Goal: Task Accomplishment & Management: Manage account settings

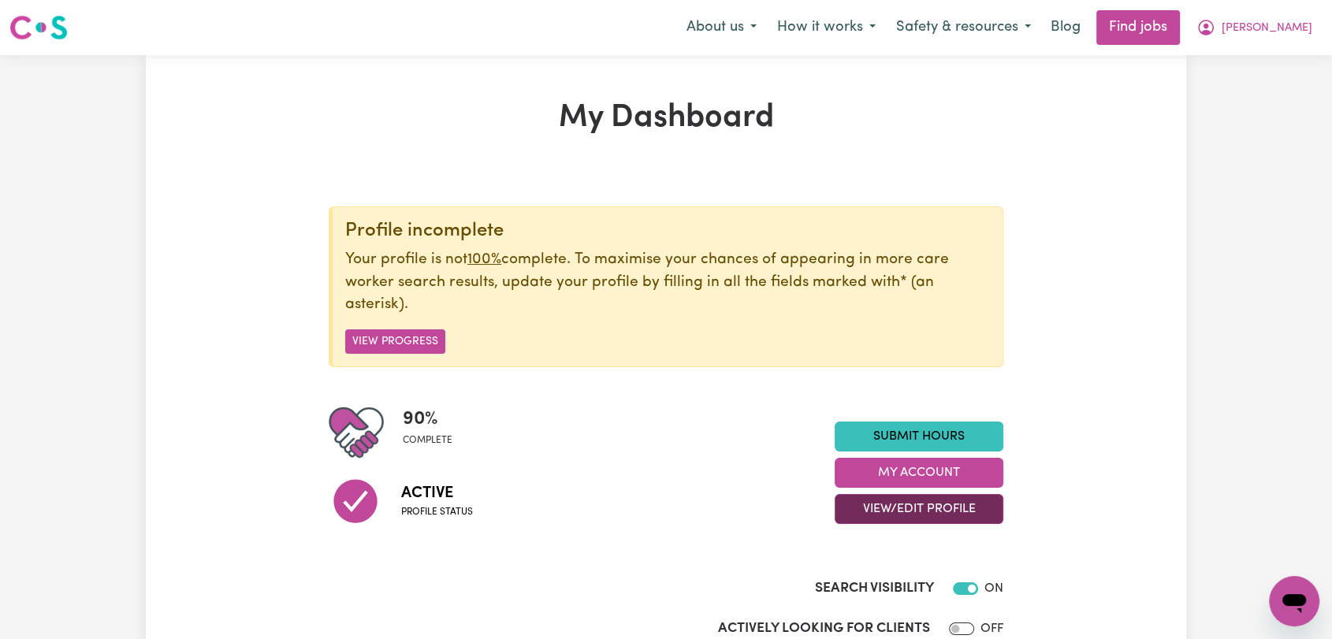
click at [911, 509] on button "View/Edit Profile" at bounding box center [919, 509] width 169 height 30
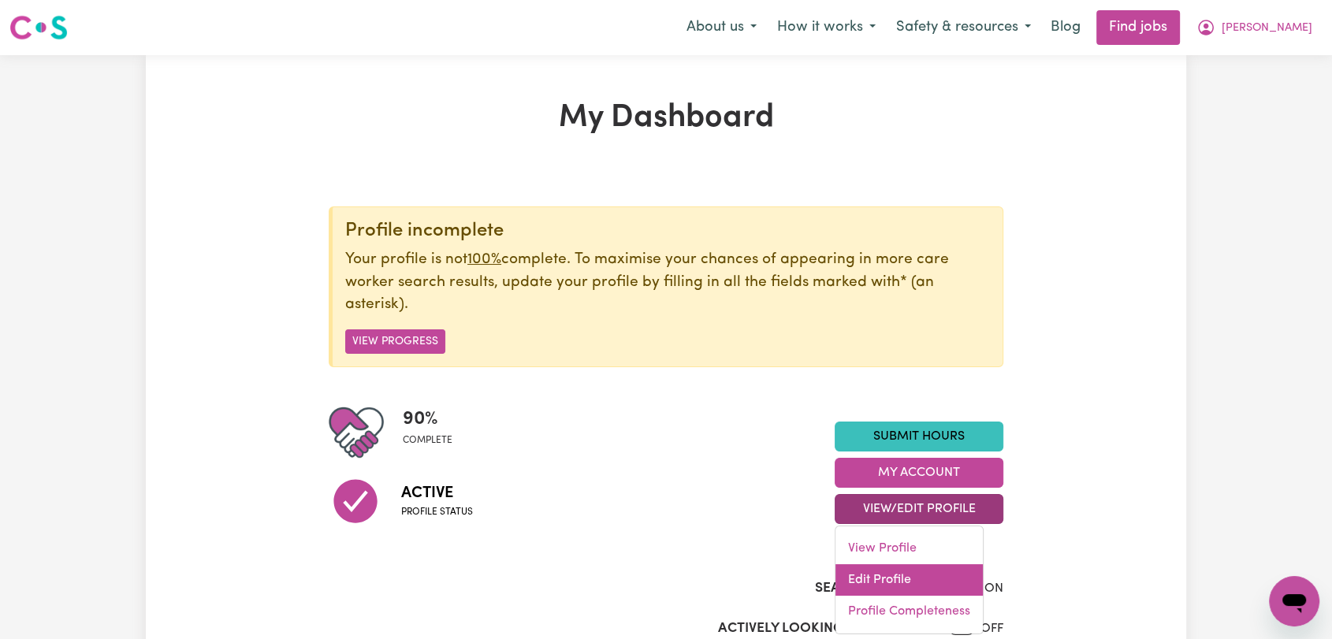
click at [914, 582] on link "Edit Profile" at bounding box center [909, 580] width 147 height 32
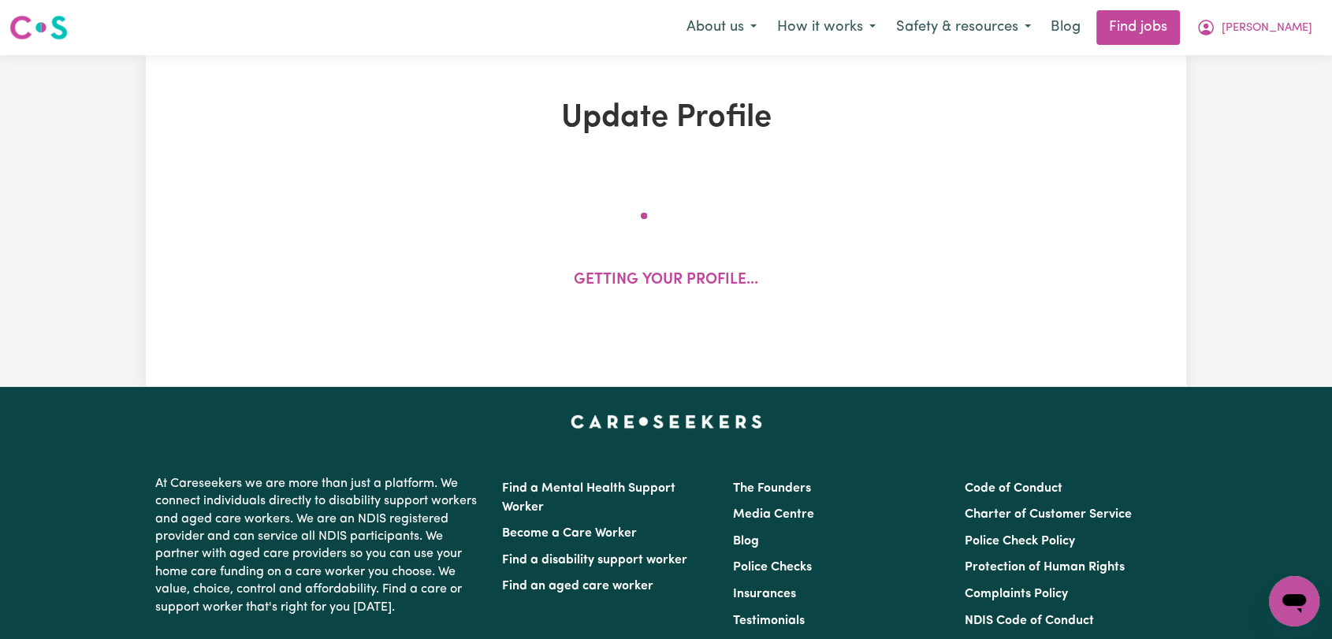
select select "[DEMOGRAPHIC_DATA]"
select select "[DEMOGRAPHIC_DATA] Citizen"
select select "Studying a healthcare related degree or qualification"
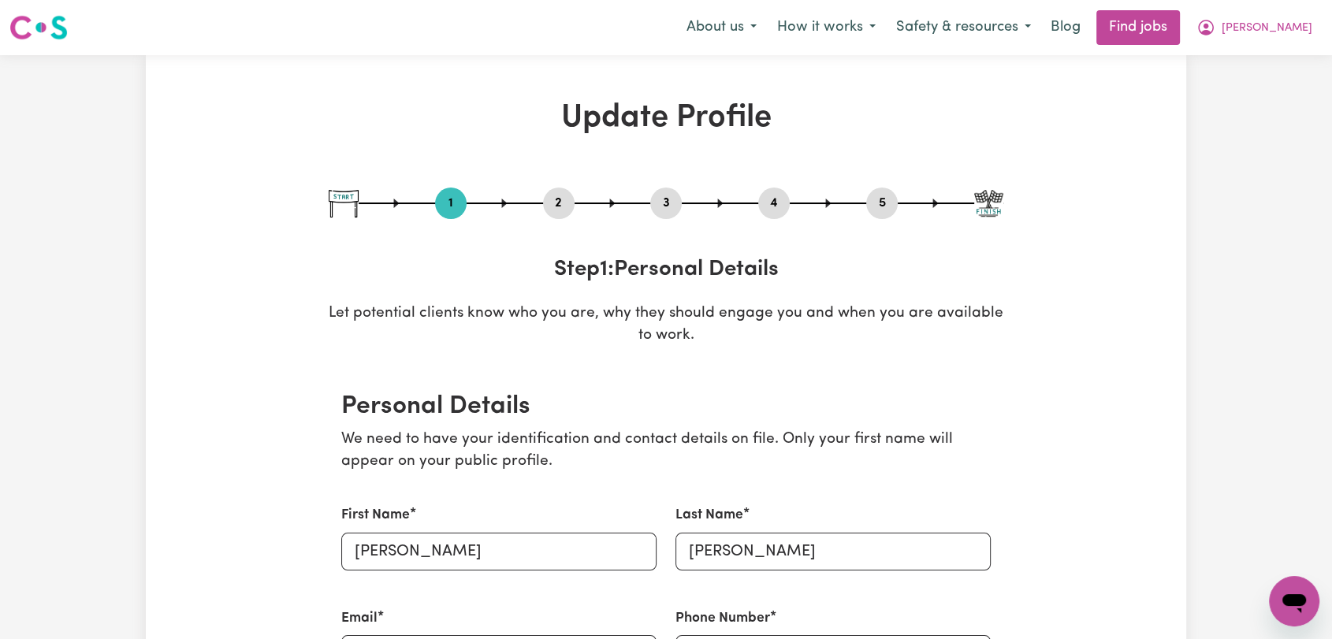
click at [561, 203] on button "2" at bounding box center [559, 203] width 32 height 20
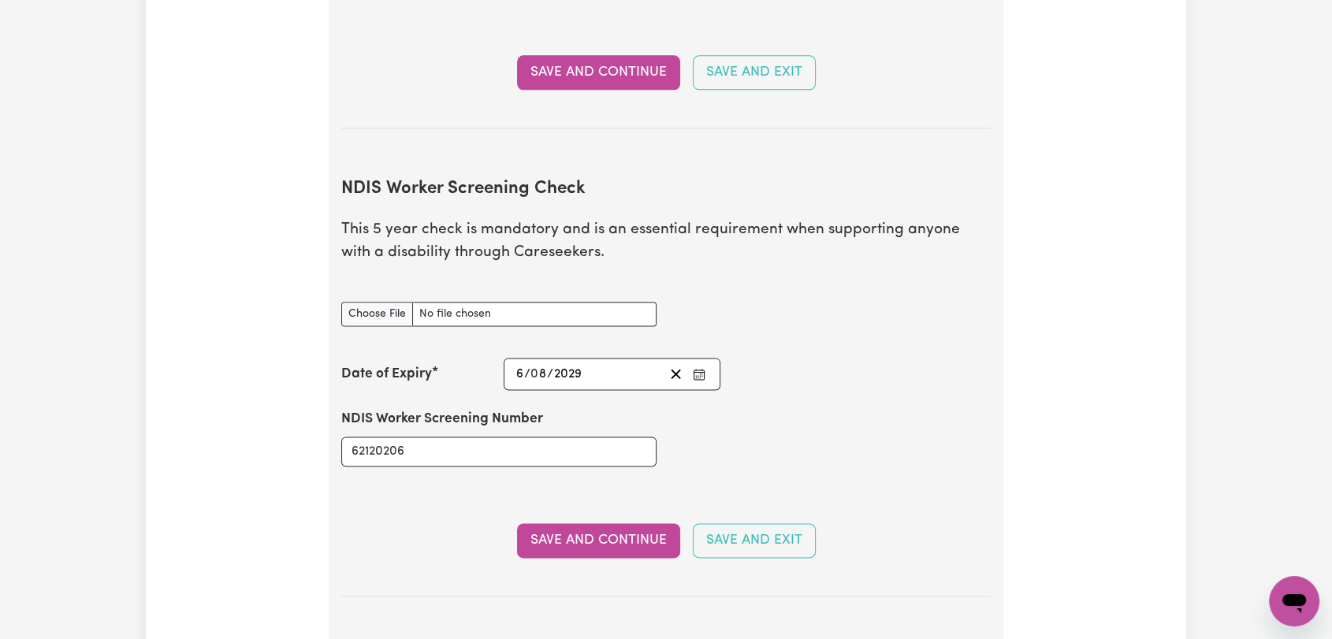
scroll to position [1927, 0]
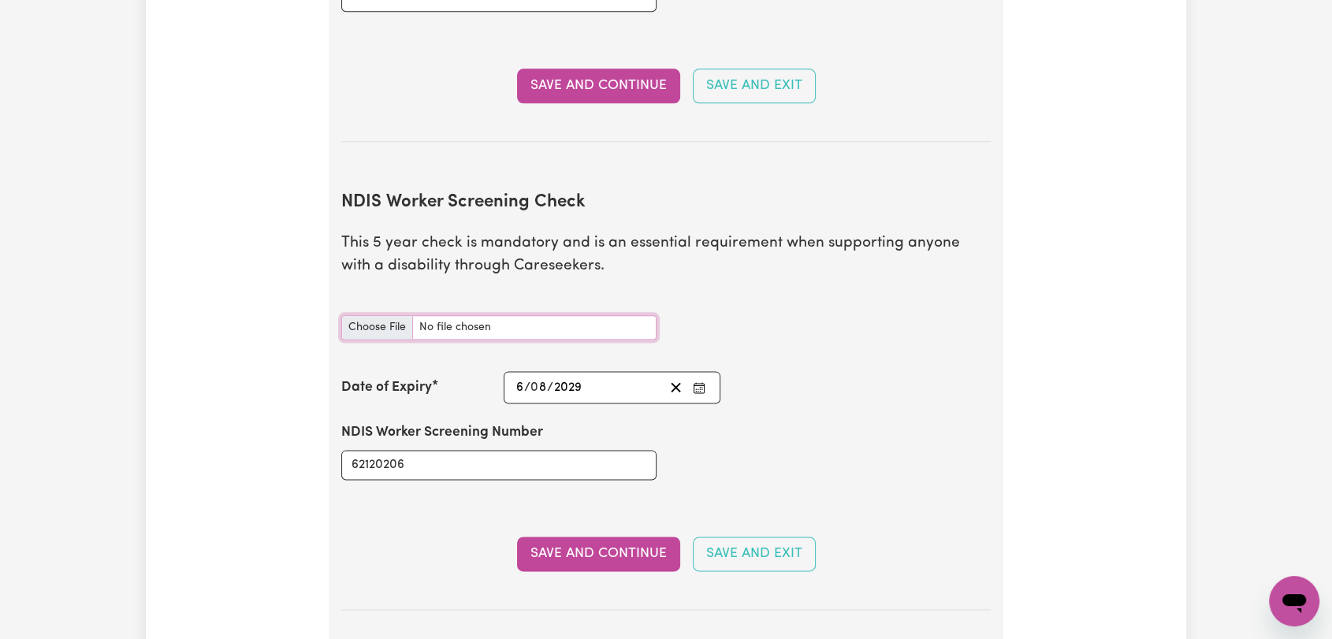
click at [377, 315] on input "NDIS Worker Screening Check document" at bounding box center [498, 327] width 315 height 24
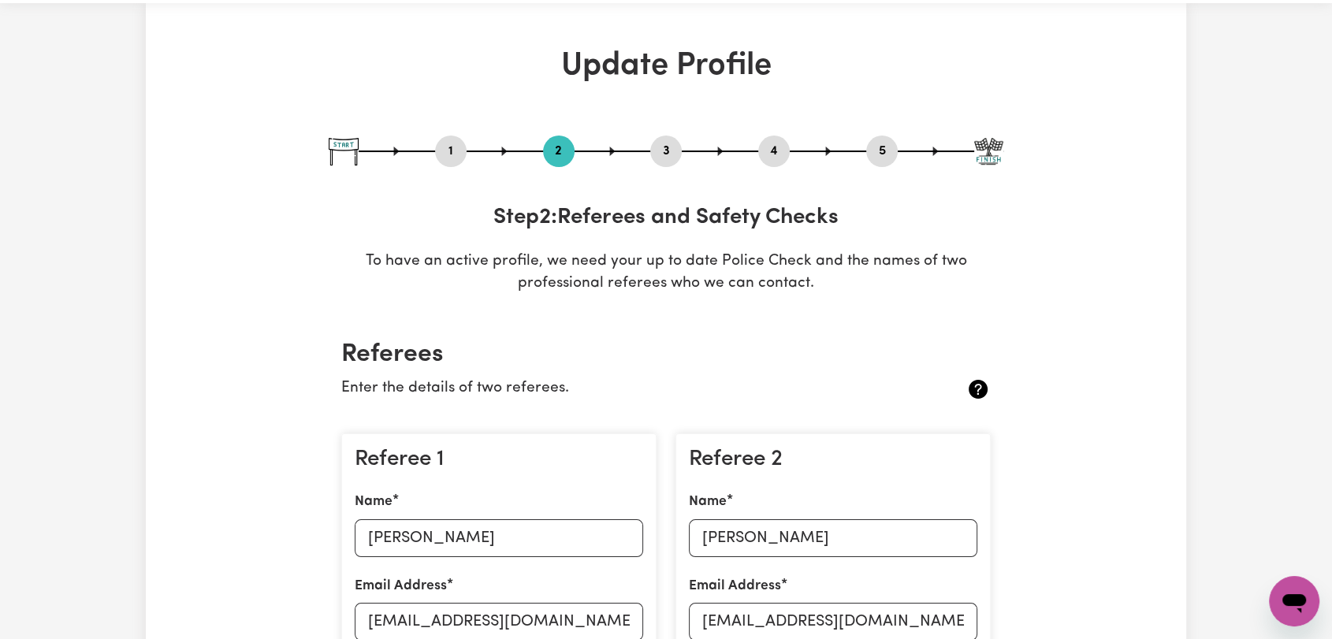
scroll to position [0, 0]
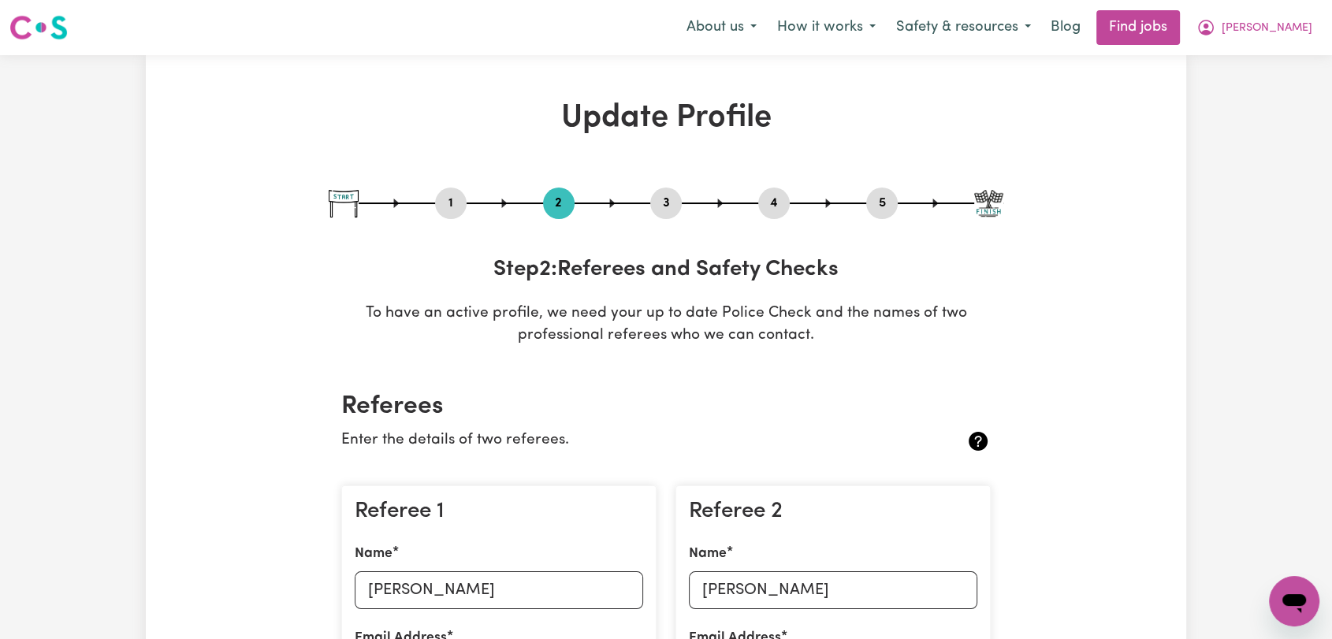
click at [672, 211] on button "3" at bounding box center [666, 203] width 32 height 20
select select "Certificate III (Individual Support)"
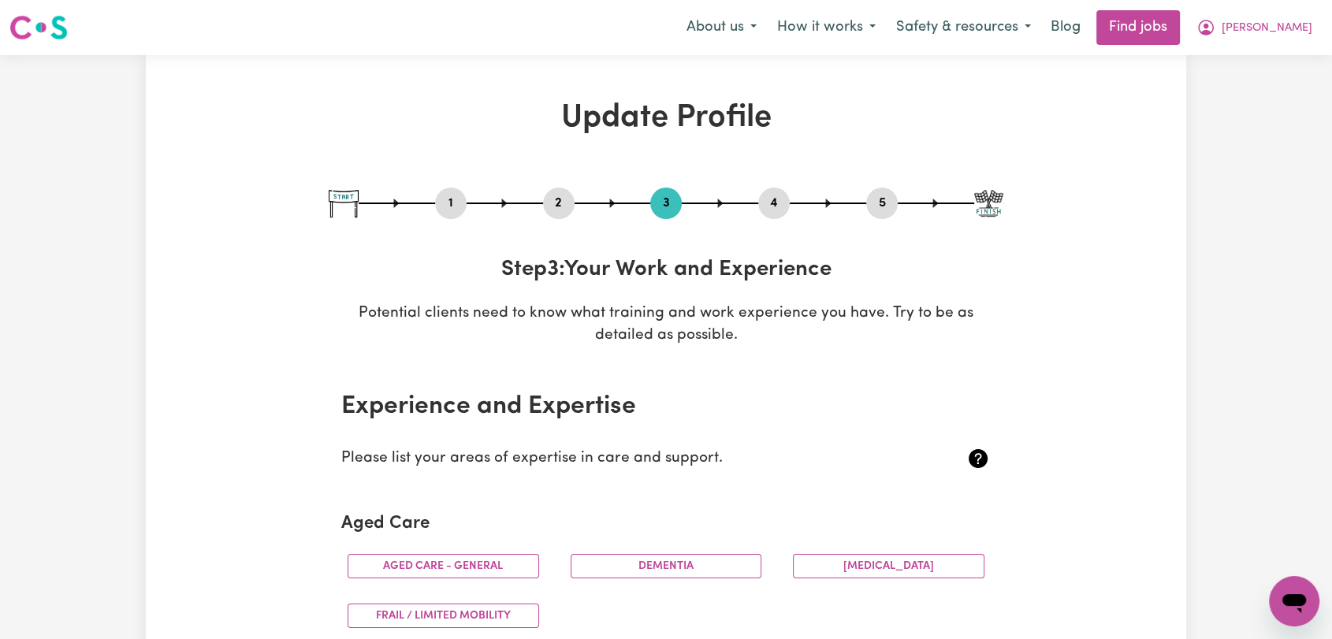
click at [770, 207] on button "4" at bounding box center [774, 203] width 32 height 20
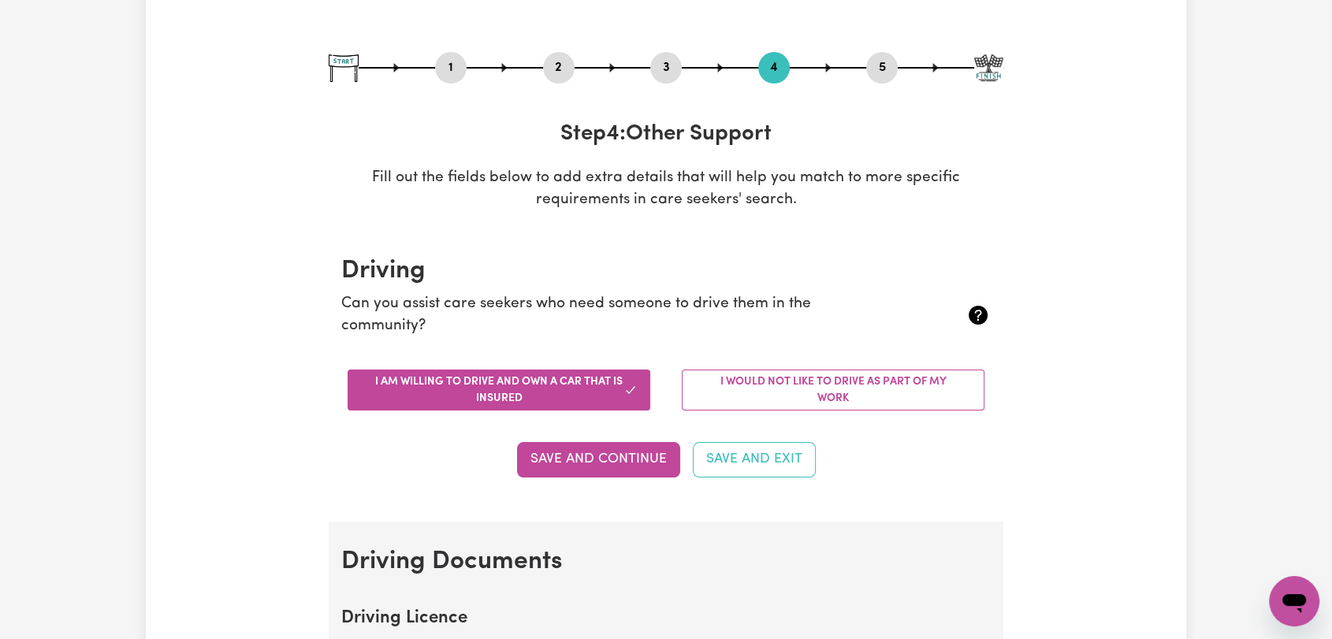
scroll to position [438, 0]
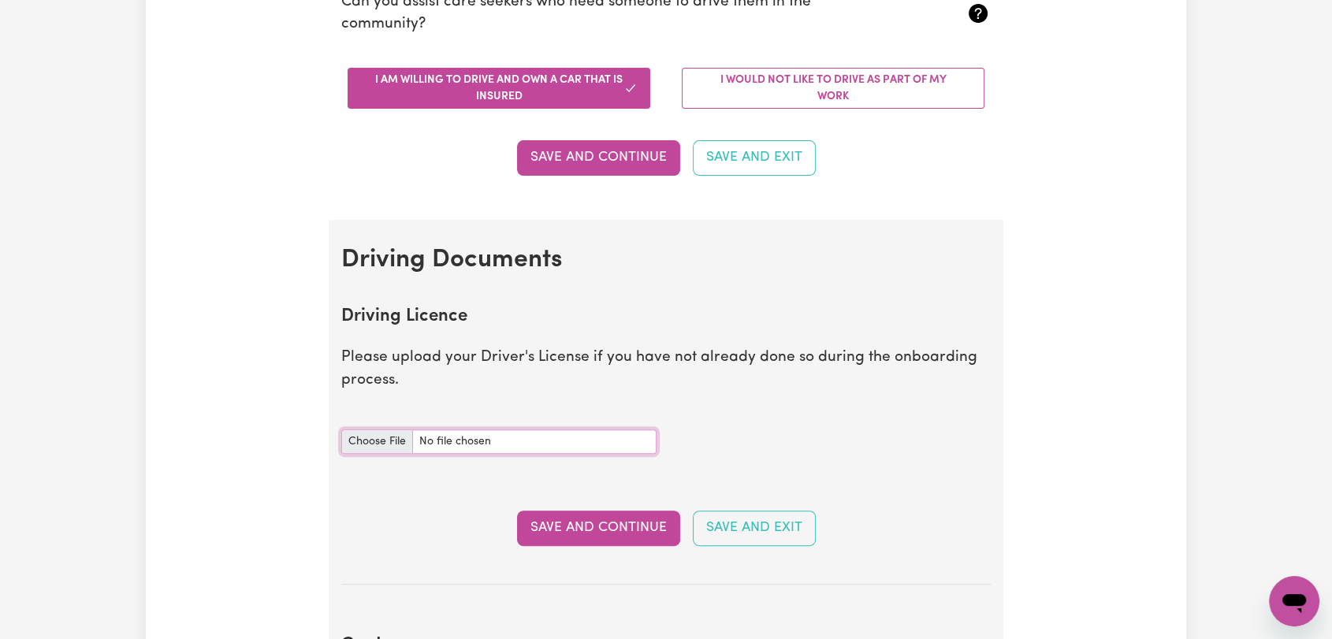
click at [384, 430] on input "Driving Licence document" at bounding box center [498, 442] width 315 height 24
type input "C:\fakepath\[PERSON_NAME] - Driver's License FRONT.jpeg"
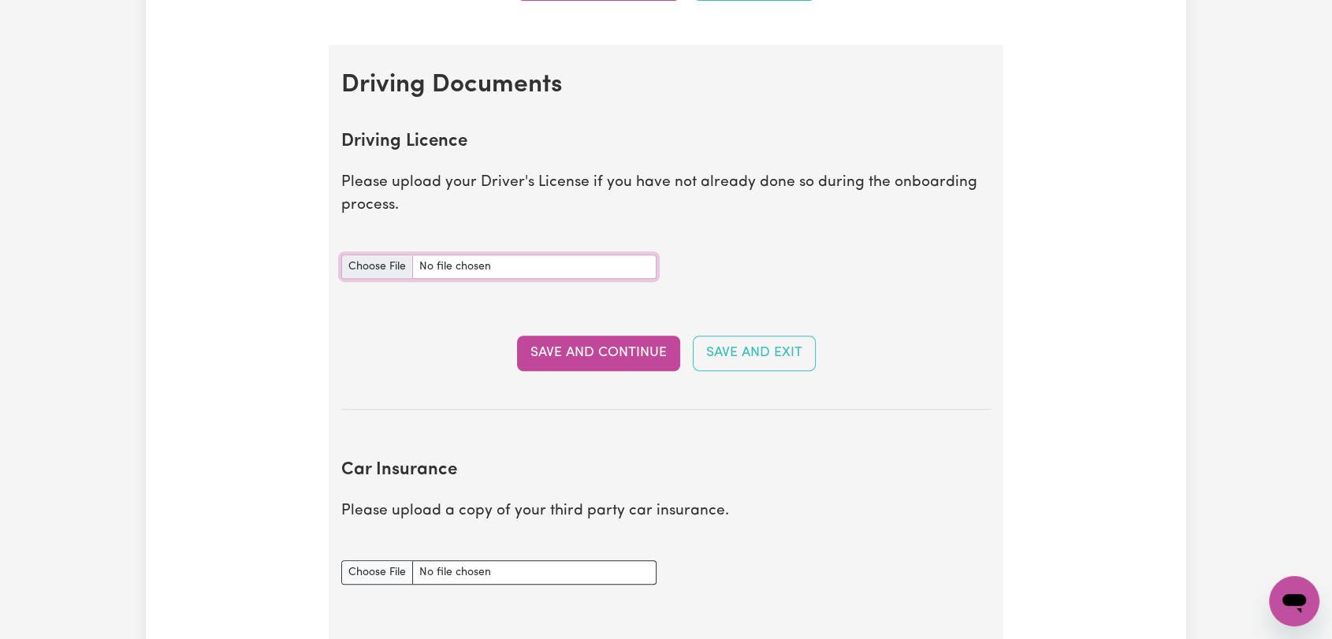
scroll to position [788, 0]
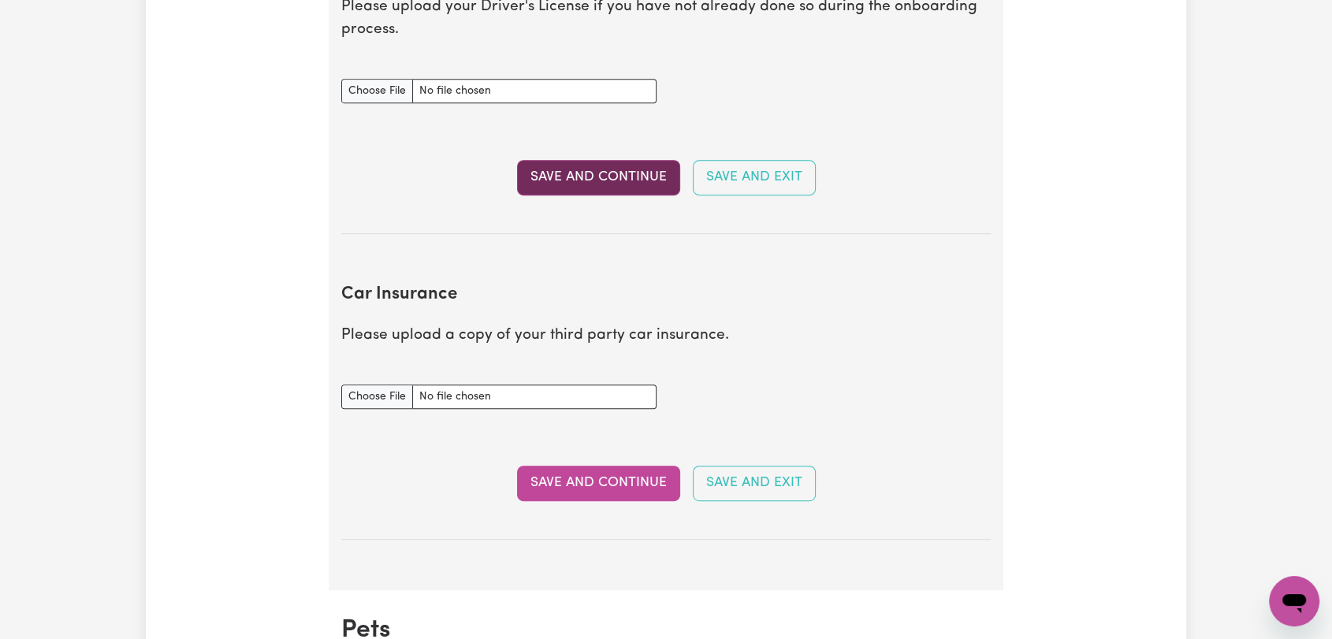
click at [620, 177] on button "Save and Continue" at bounding box center [598, 177] width 163 height 35
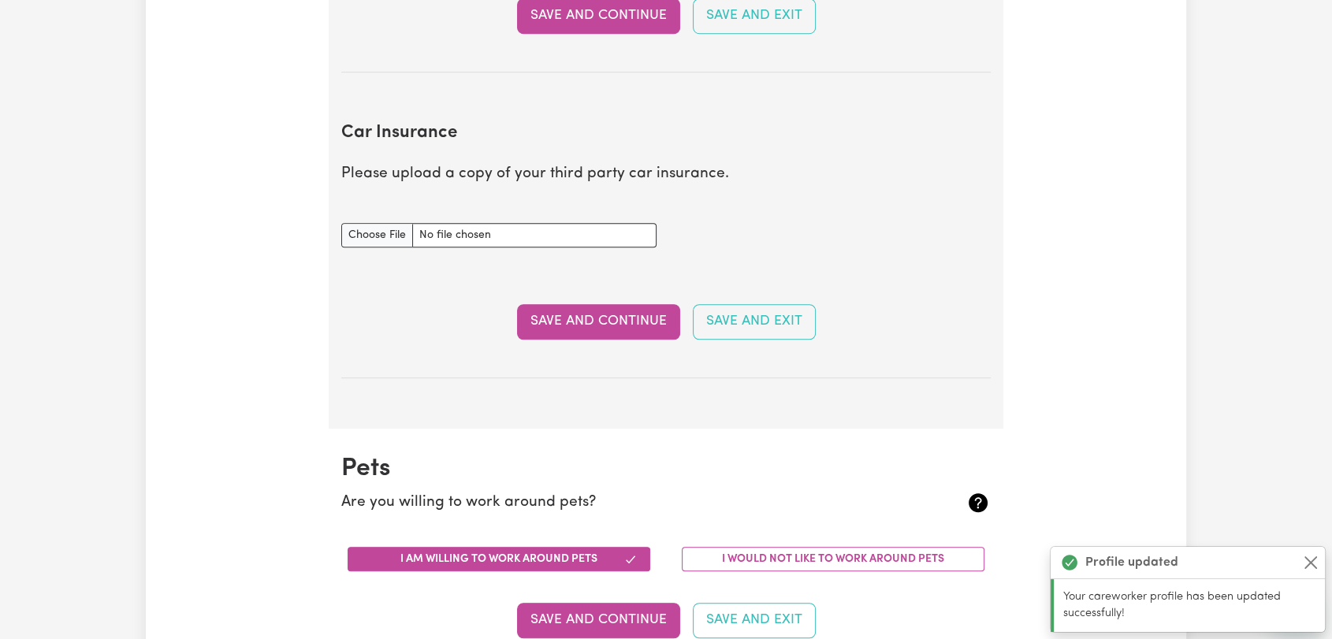
scroll to position [1047, 0]
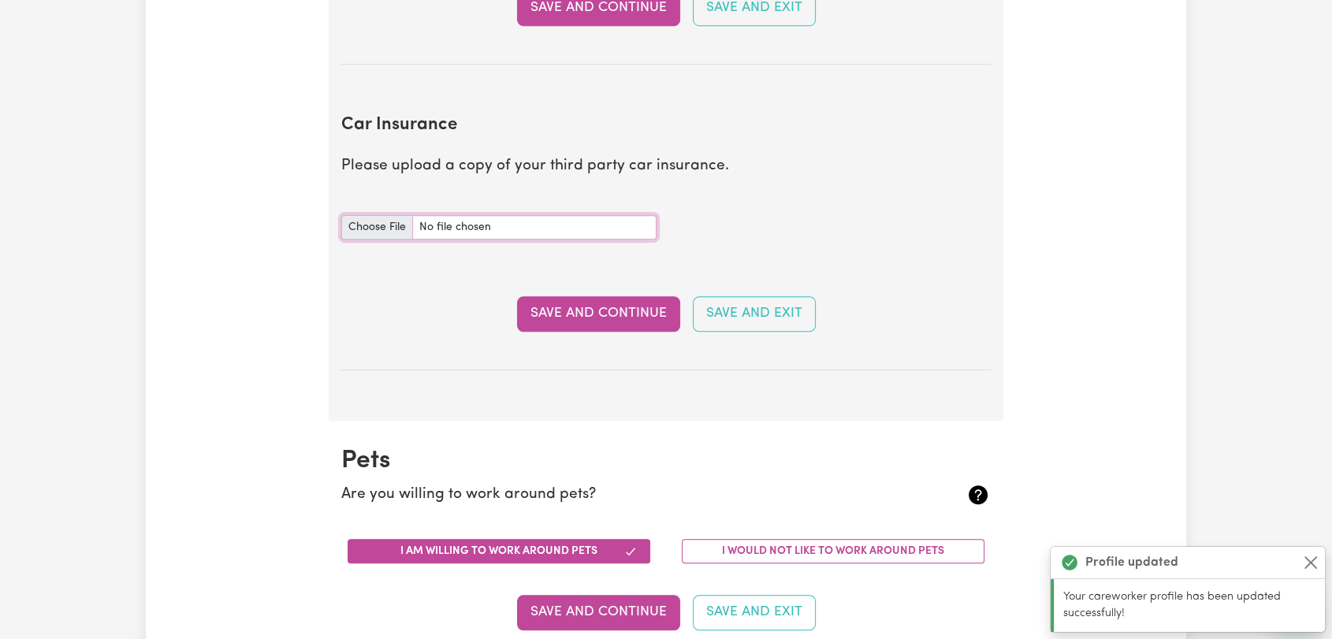
click at [366, 233] on input "Car Insurance document" at bounding box center [498, 227] width 315 height 24
type input "C:\fakepath\[PERSON_NAME] Slip 2.pdf"
click at [589, 316] on button "Save and Continue" at bounding box center [598, 313] width 163 height 35
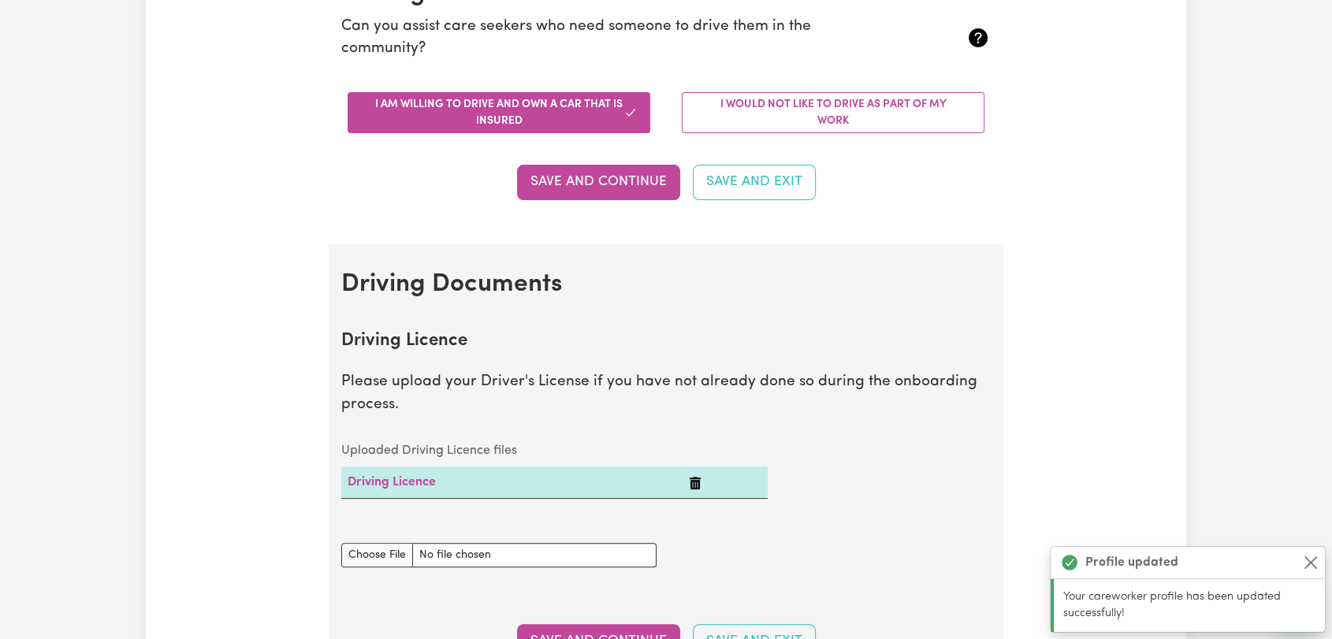
scroll to position [0, 0]
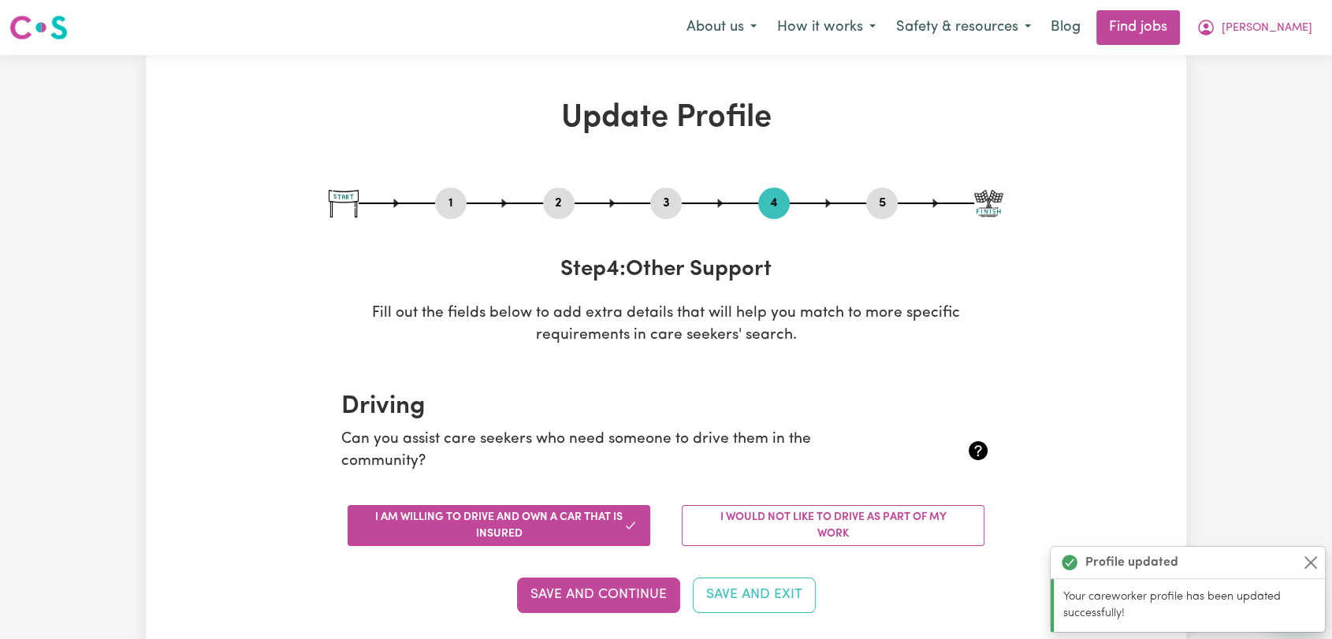
click at [877, 207] on button "5" at bounding box center [882, 203] width 32 height 20
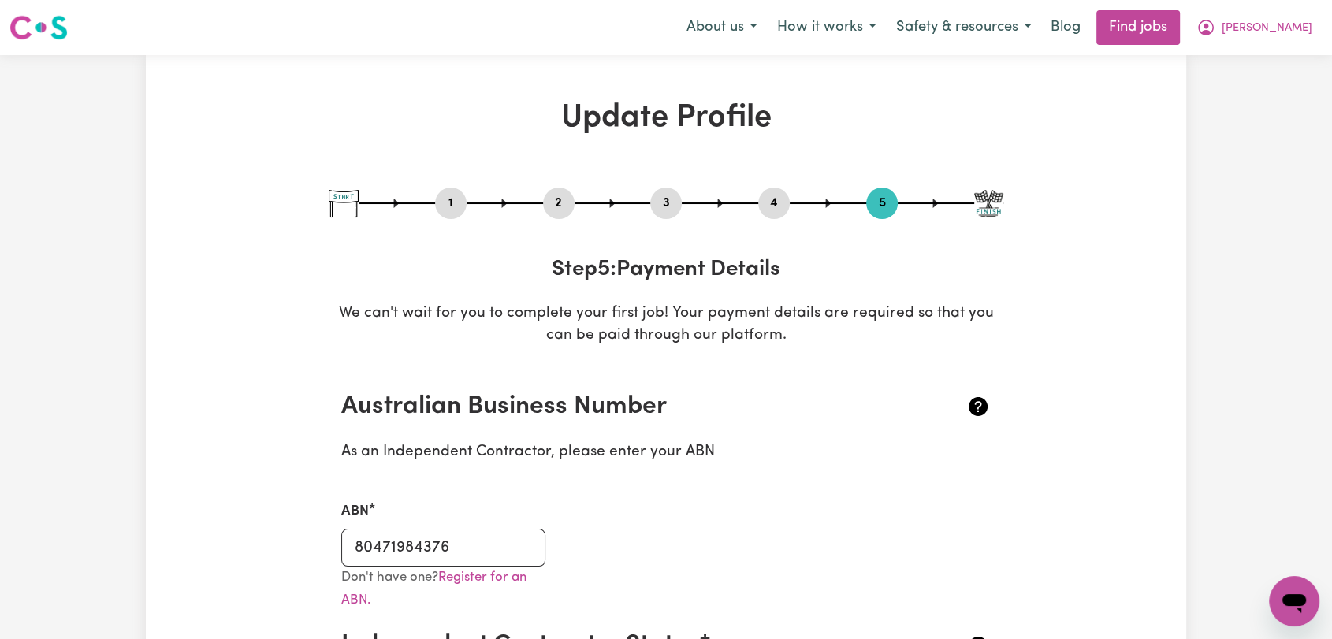
click at [674, 207] on button "3" at bounding box center [666, 203] width 32 height 20
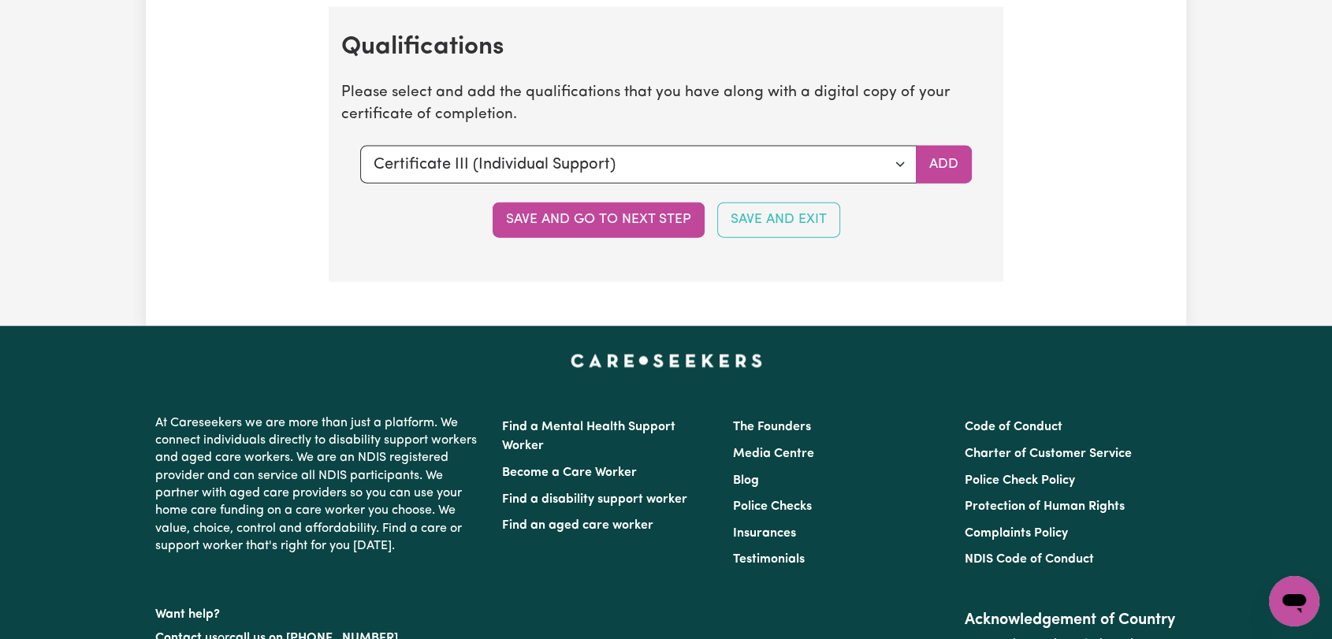
scroll to position [3504, 0]
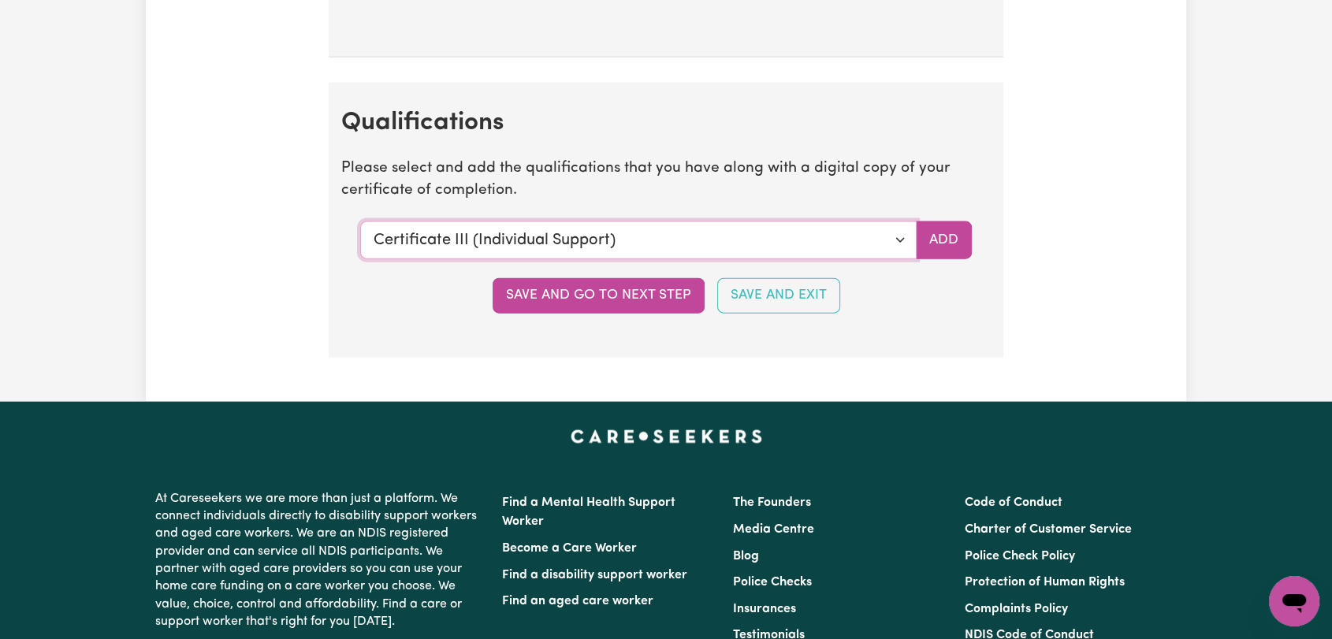
click at [896, 240] on select "Select a qualification to add... Certificate III (Individual Support) Certifica…" at bounding box center [638, 241] width 557 height 38
click at [896, 242] on select "Select a qualification to add... Certificate III (Individual Support) Certifica…" at bounding box center [638, 241] width 557 height 38
click at [360, 222] on select "Select a qualification to add... Certificate III (Individual Support) Certifica…" at bounding box center [638, 241] width 557 height 38
click at [897, 235] on select "Select a qualification to add... Certificate III (Individual Support) Certifica…" at bounding box center [638, 241] width 557 height 38
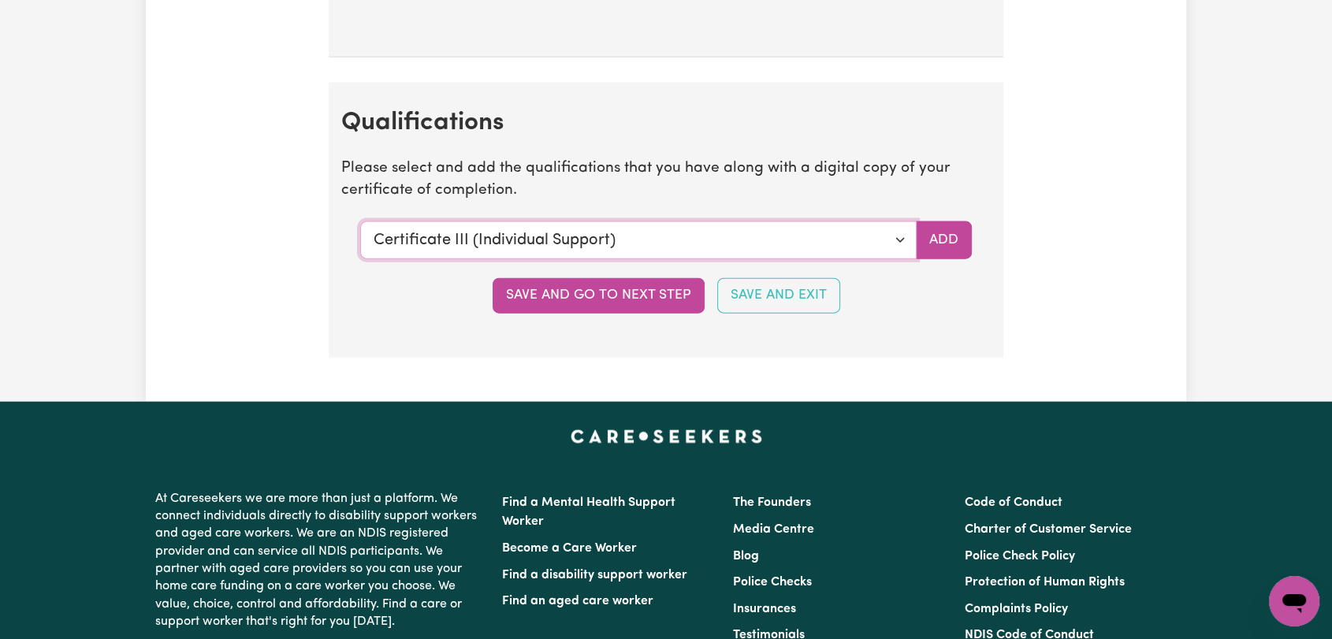
select select "[MEDICAL_DATA] Management"
click at [360, 222] on select "Select a qualification to add... Certificate III (Individual Support) Certifica…" at bounding box center [638, 241] width 557 height 38
click at [946, 237] on button "Add" at bounding box center [944, 241] width 56 height 38
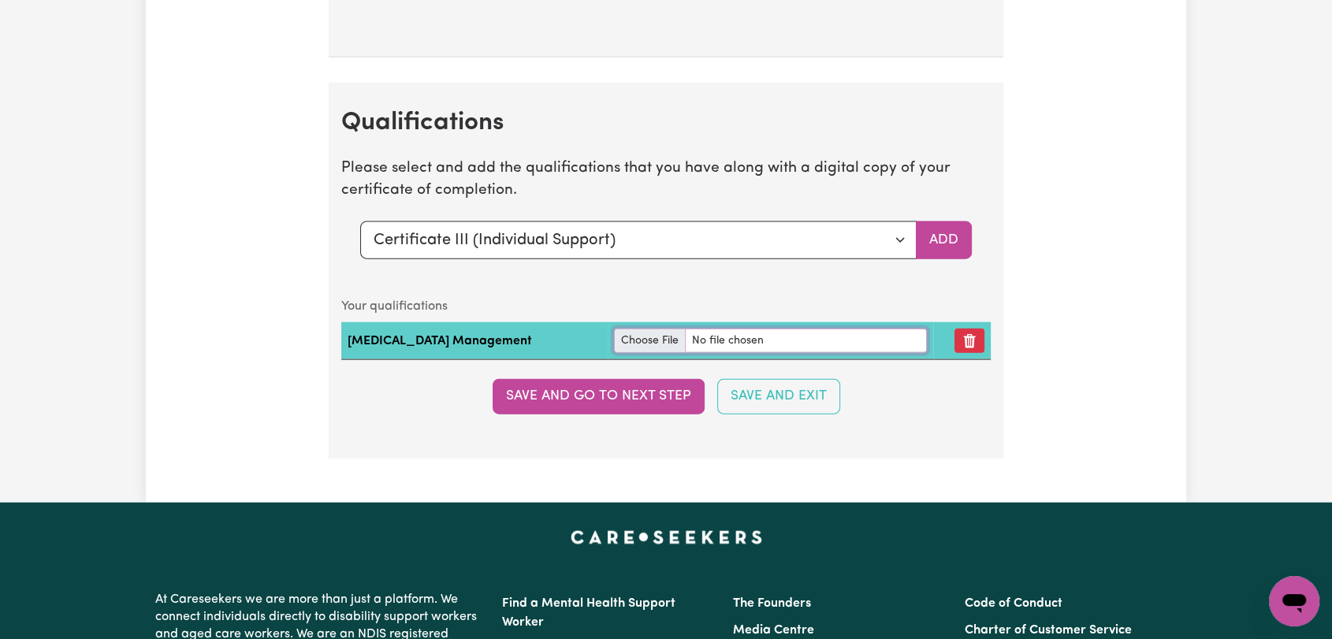
click at [614, 335] on input "file" at bounding box center [770, 341] width 313 height 24
type input "C:\fakepath\[PERSON_NAME] - [MEDICAL_DATA] Essentials Certificate.pdf"
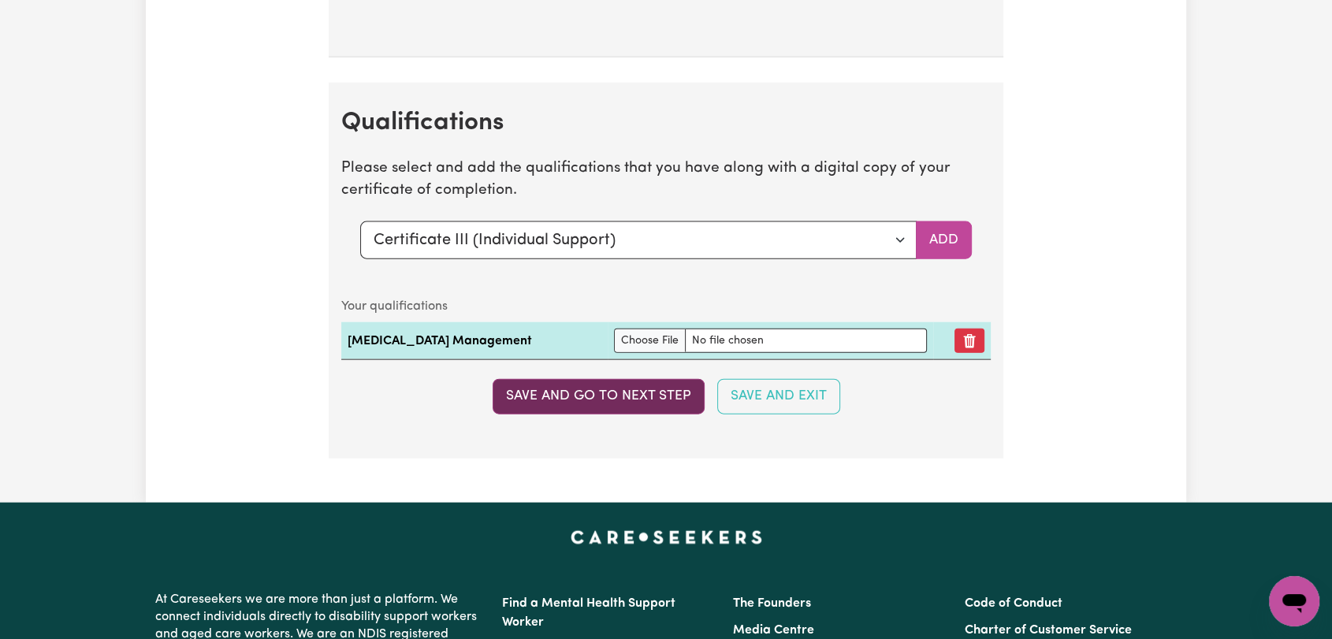
click at [509, 390] on button "Save and go to next step" at bounding box center [599, 396] width 212 height 35
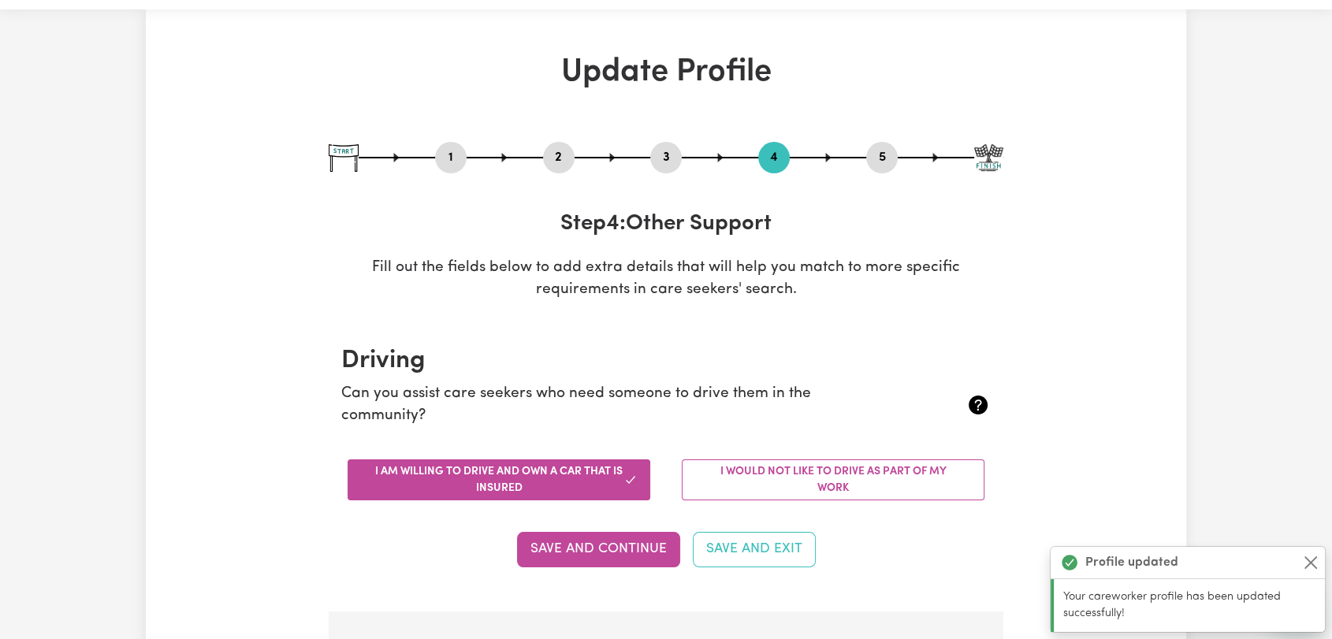
scroll to position [0, 0]
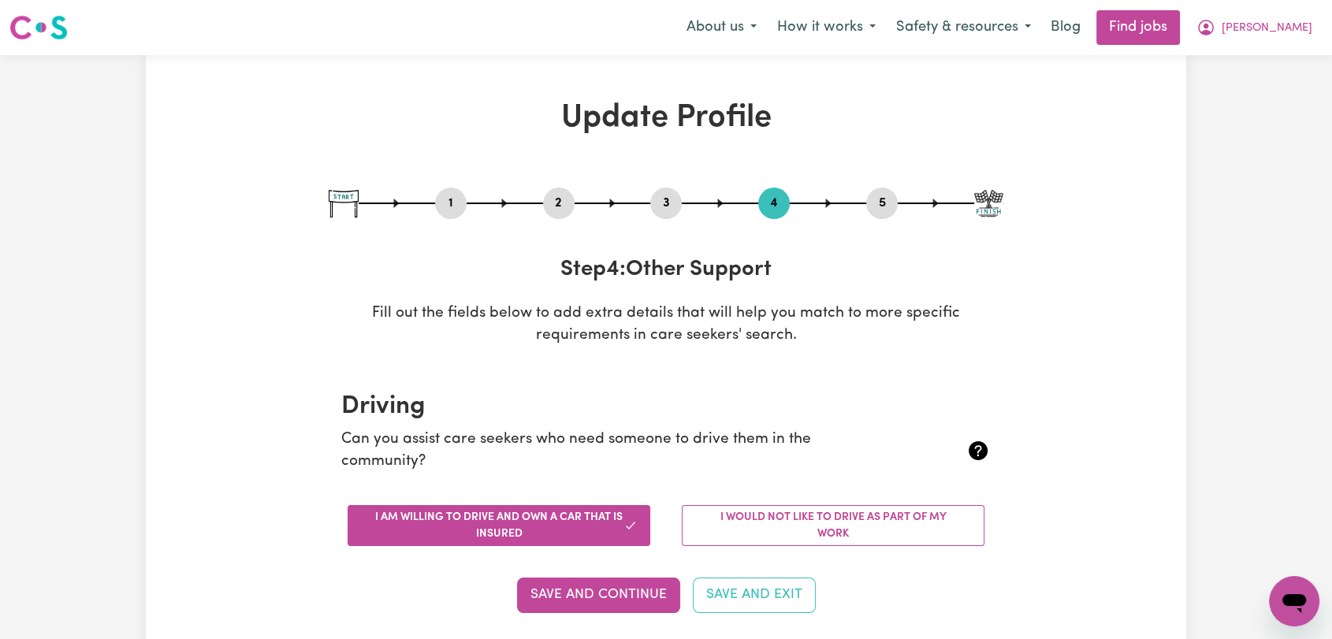
click at [663, 203] on button "3" at bounding box center [666, 203] width 32 height 20
select select "Certificate III (Individual Support)"
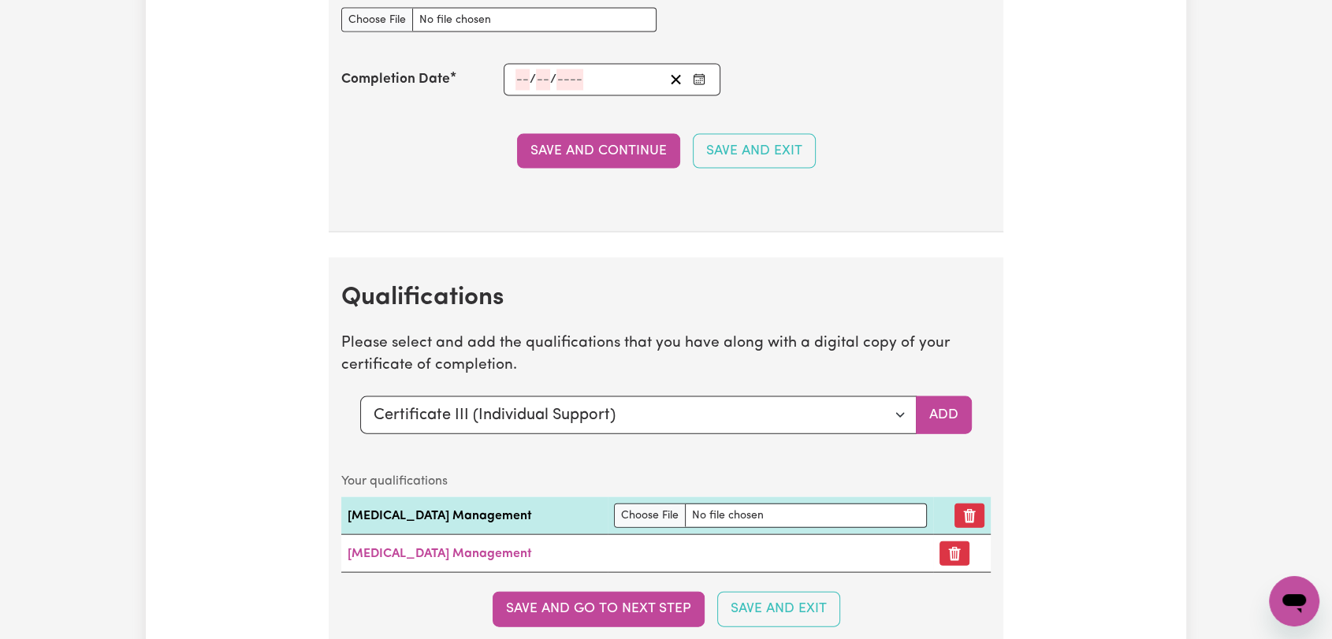
scroll to position [3591, 0]
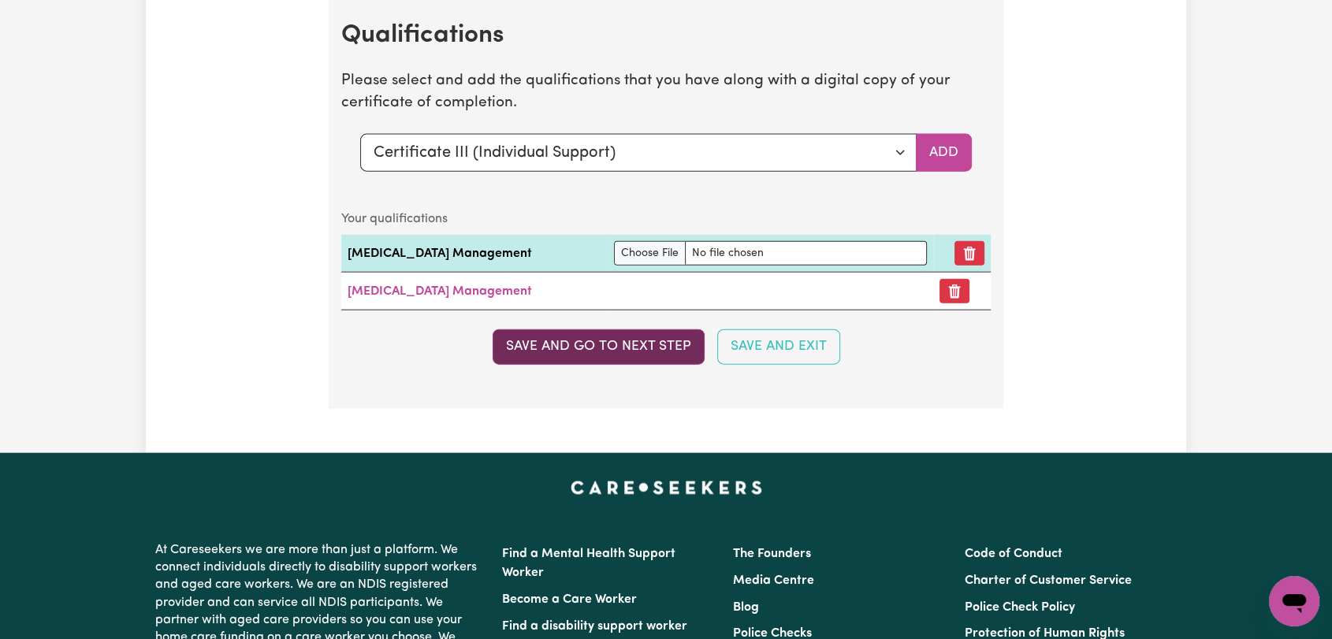
click at [605, 350] on button "Save and go to next step" at bounding box center [599, 347] width 212 height 35
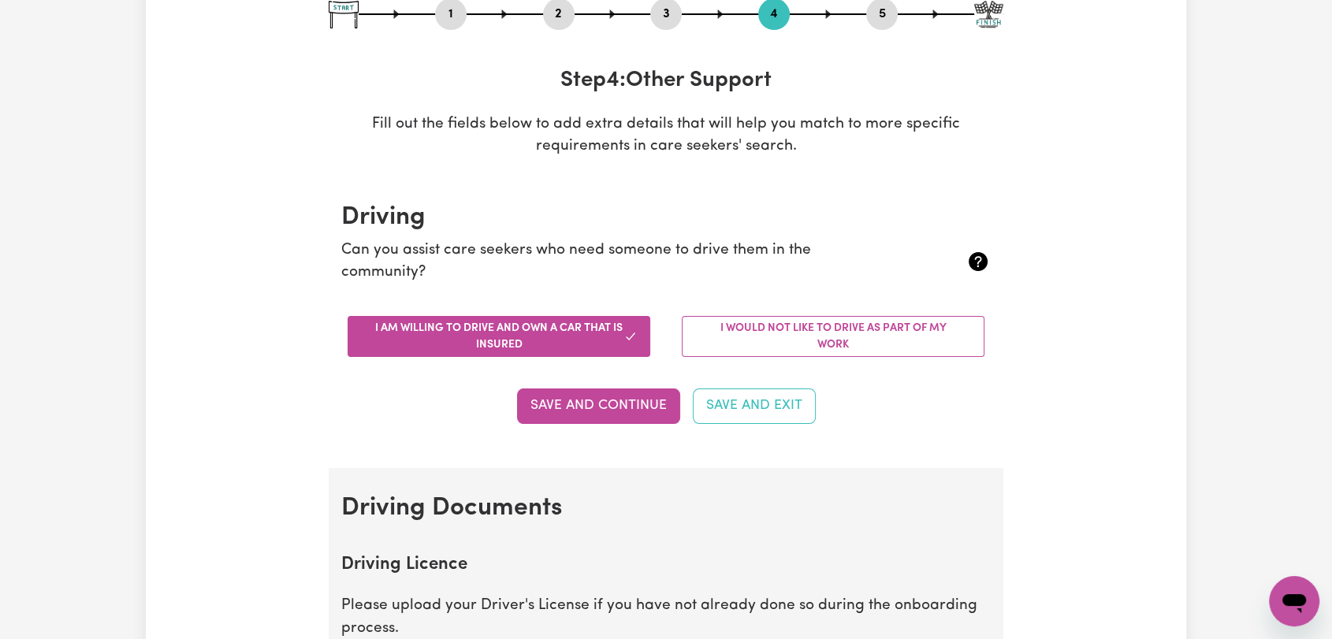
scroll to position [22, 0]
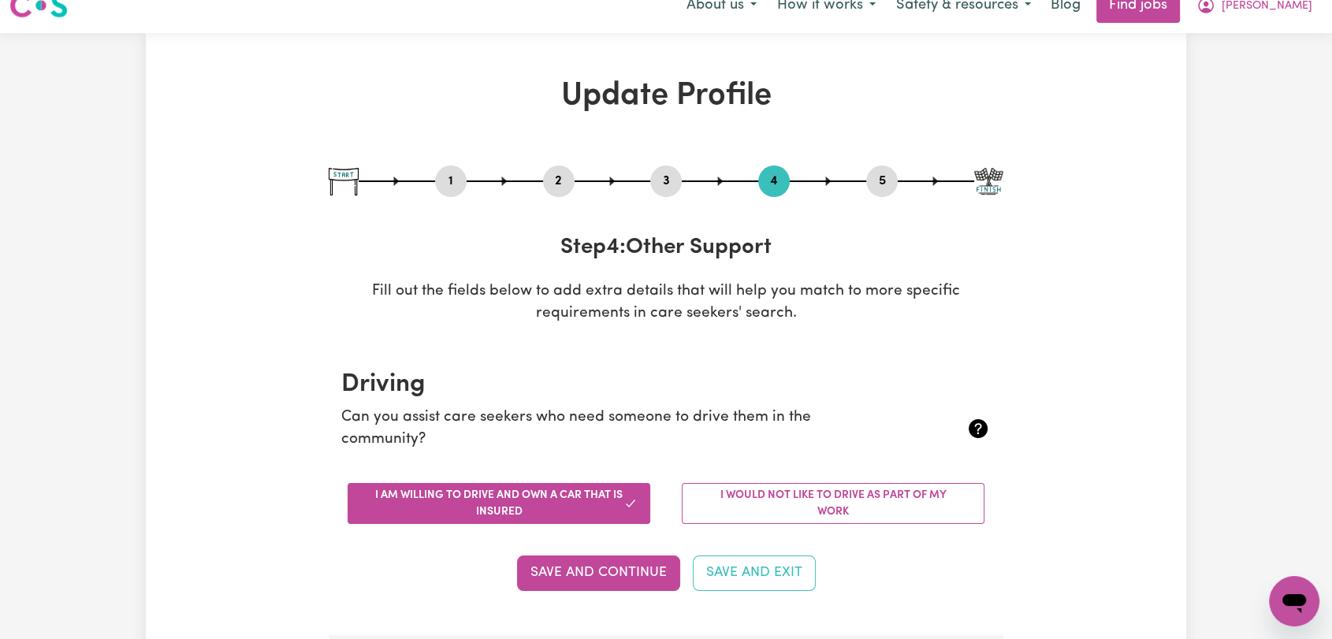
click at [670, 178] on button "3" at bounding box center [666, 181] width 32 height 20
select select "Certificate III (Individual Support)"
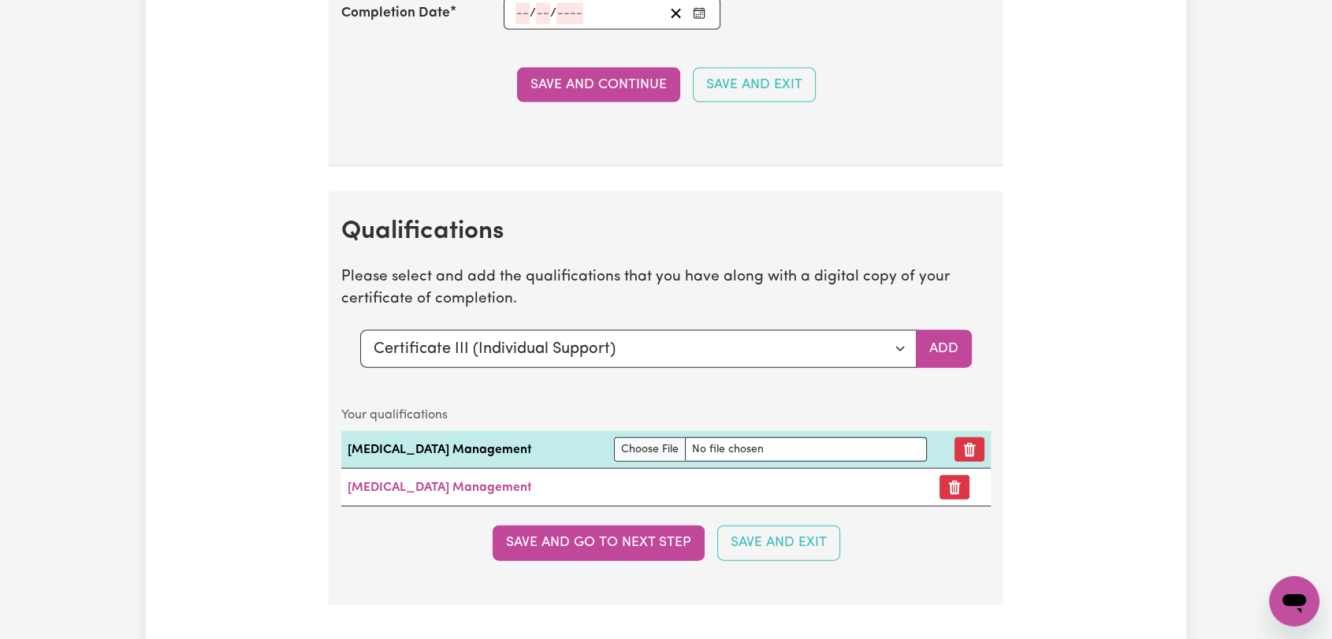
scroll to position [3526, 0]
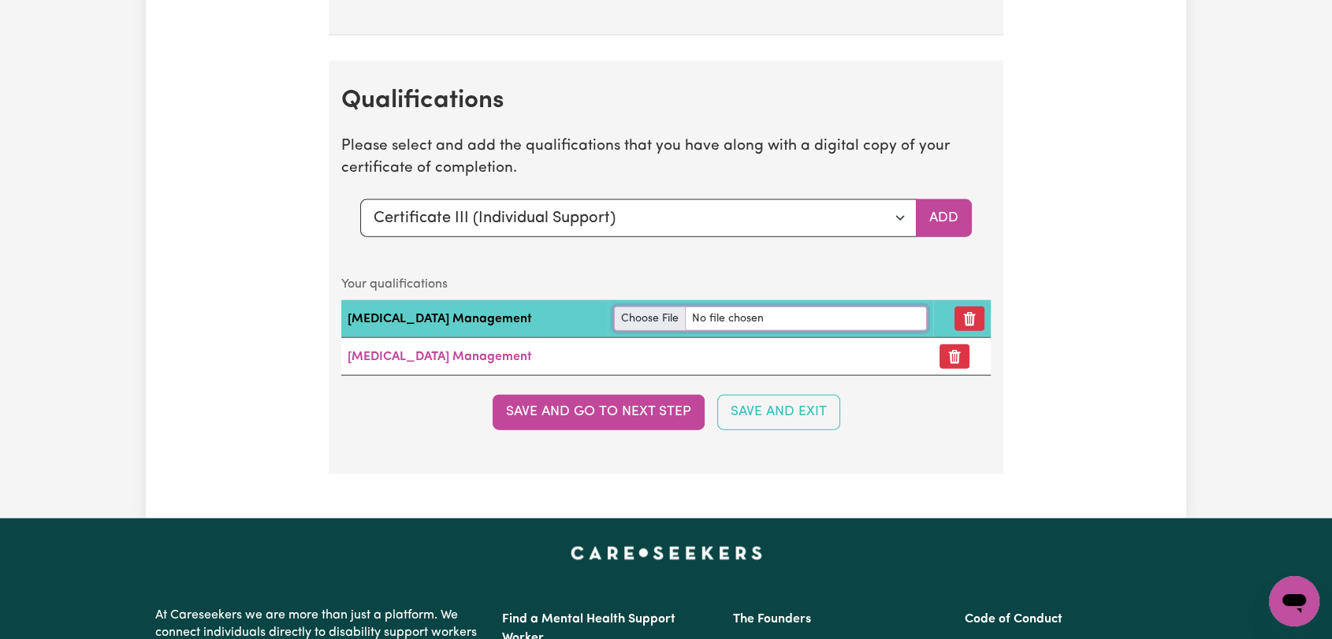
click at [614, 312] on input "file" at bounding box center [770, 319] width 313 height 24
click at [614, 307] on input "file" at bounding box center [770, 319] width 313 height 24
type input "C:\fakepath\[PERSON_NAME] - [MEDICAL_DATA] Essentials Certificate.pdf"
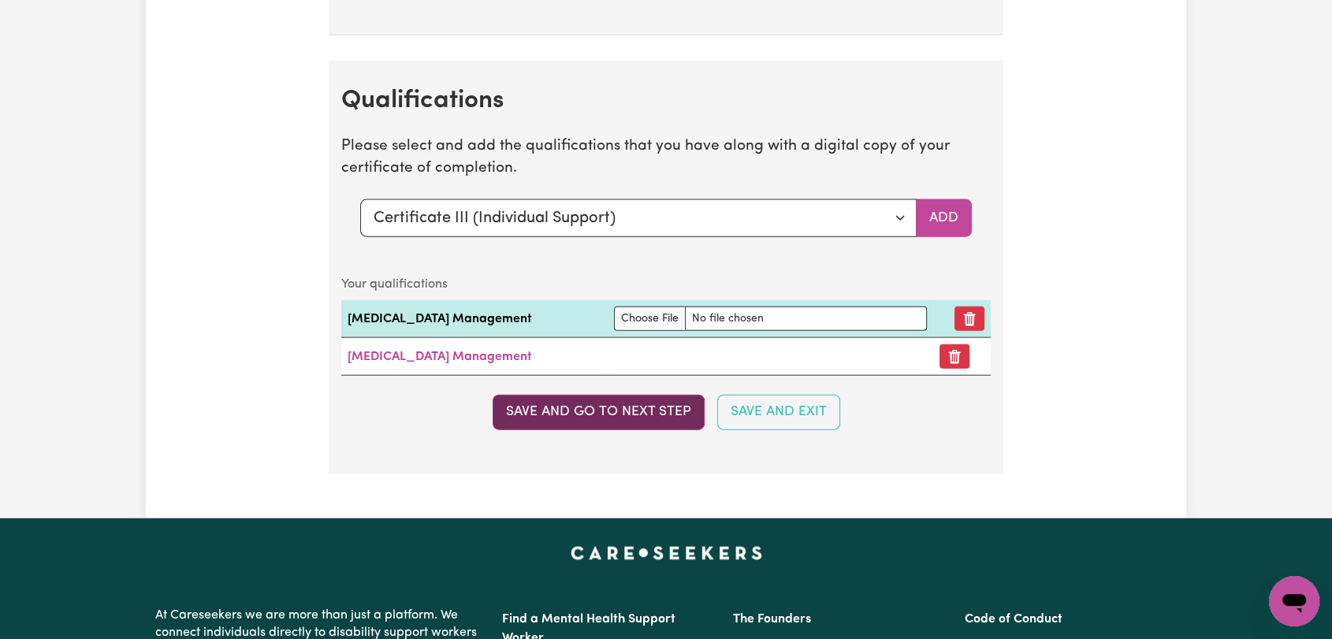
click at [588, 412] on button "Save and go to next step" at bounding box center [599, 412] width 212 height 35
click at [602, 408] on button "Save and go to next step" at bounding box center [599, 412] width 212 height 35
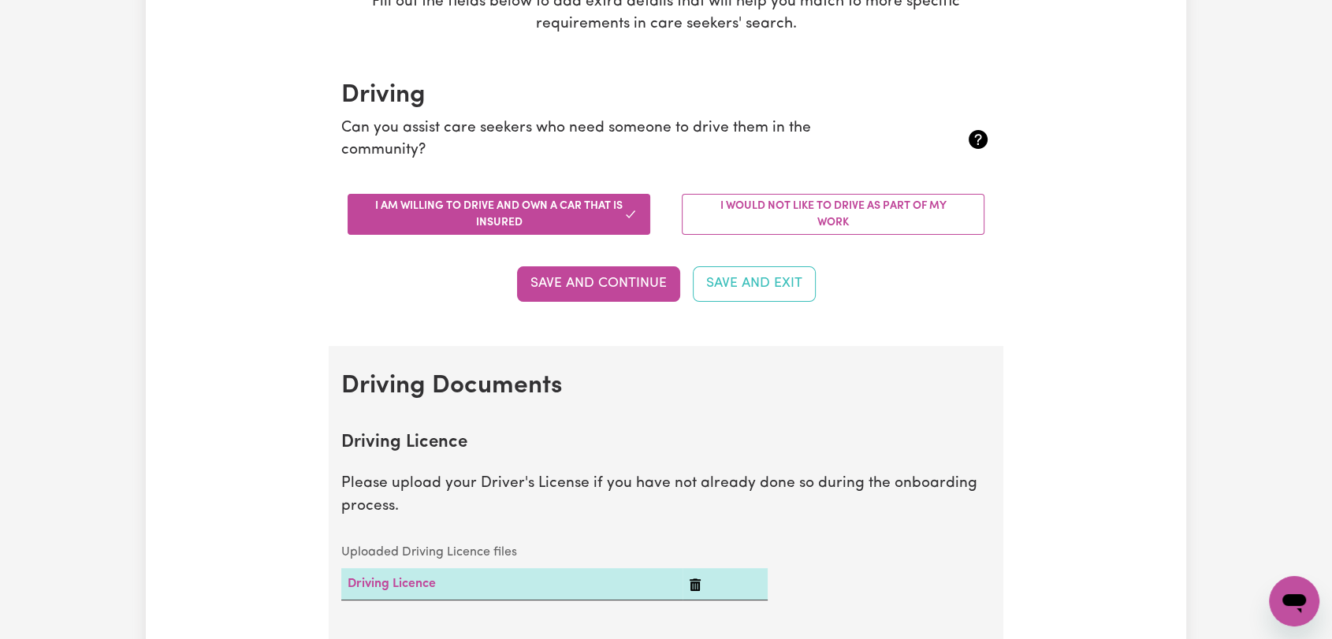
scroll to position [175, 0]
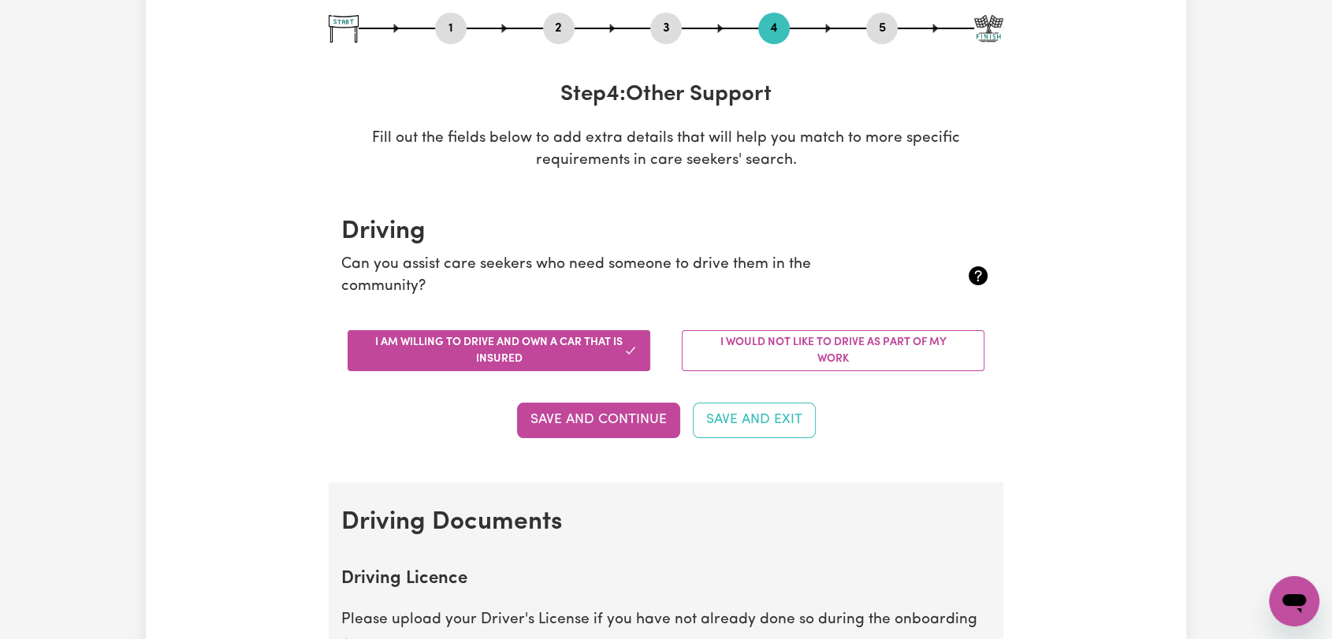
click at [665, 28] on button "3" at bounding box center [666, 28] width 32 height 20
select select "Certificate III (Individual Support)"
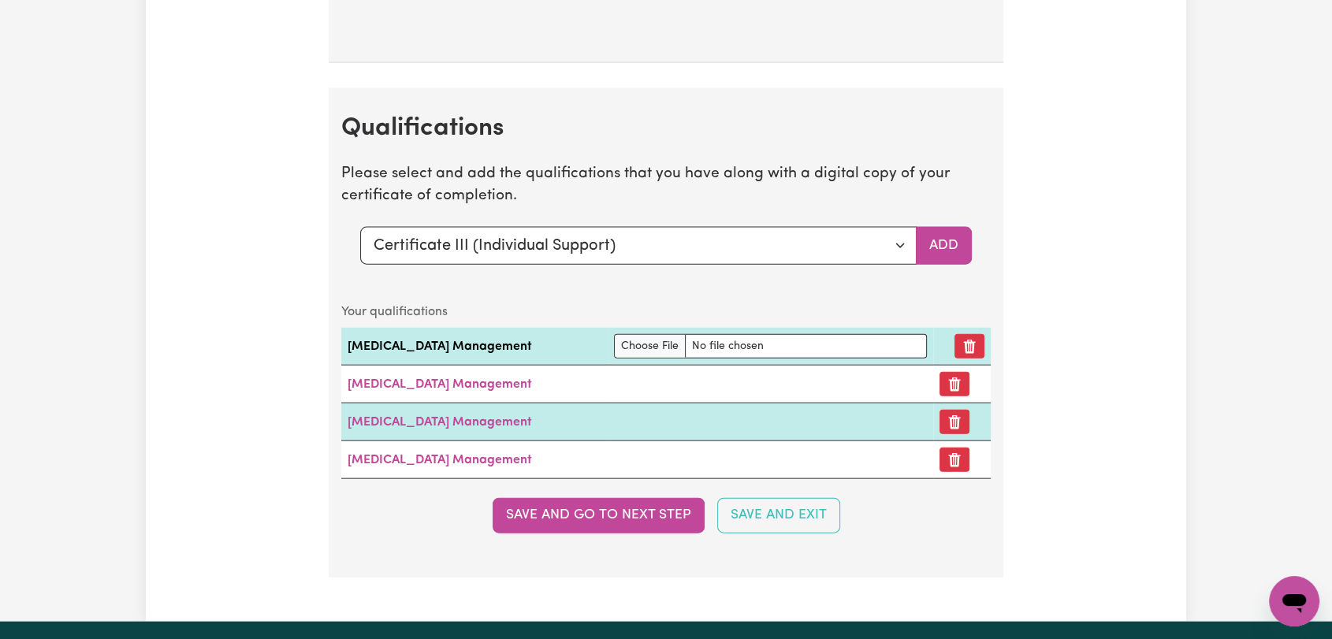
scroll to position [3679, 0]
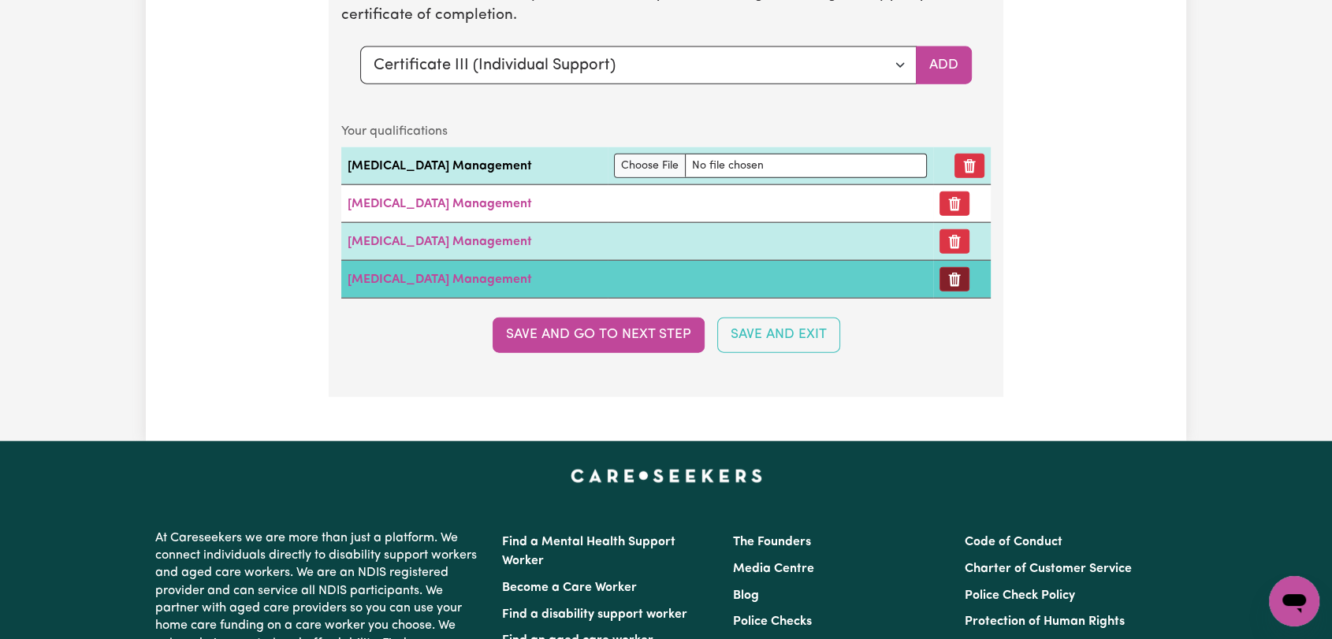
click at [940, 283] on button "Remove certificate" at bounding box center [955, 279] width 30 height 24
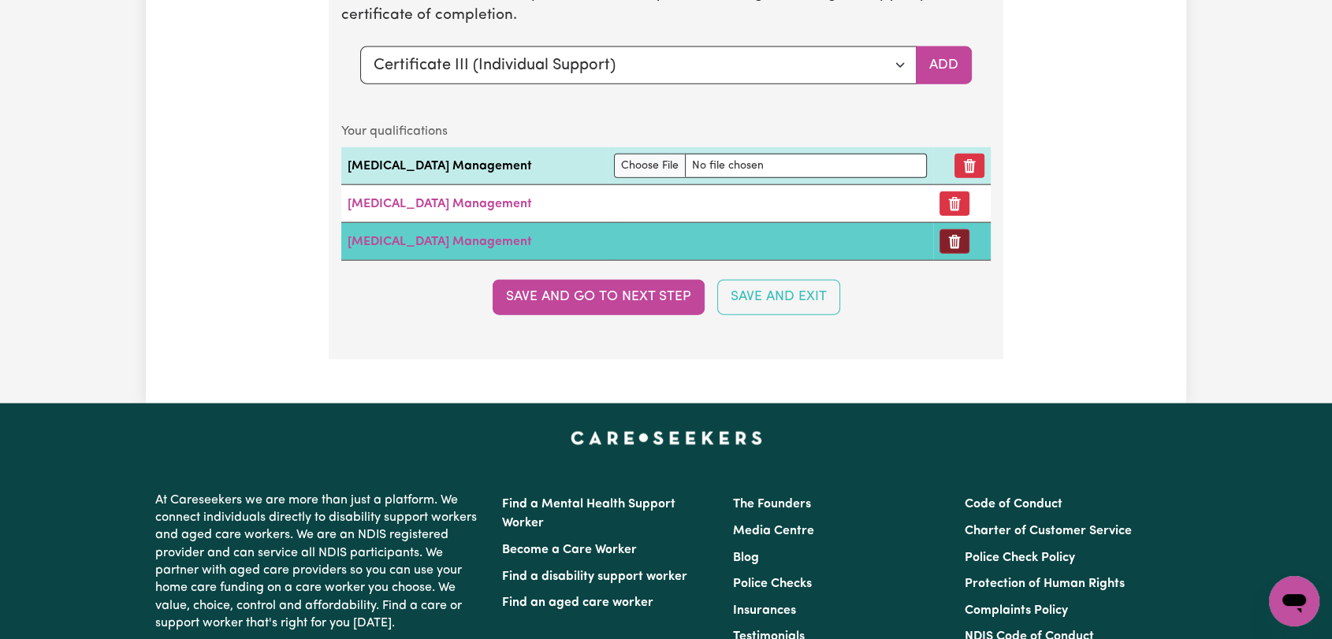
click at [949, 235] on icon "Remove certificate" at bounding box center [955, 242] width 12 height 14
click at [948, 236] on icon "Remove certificate" at bounding box center [955, 242] width 16 height 16
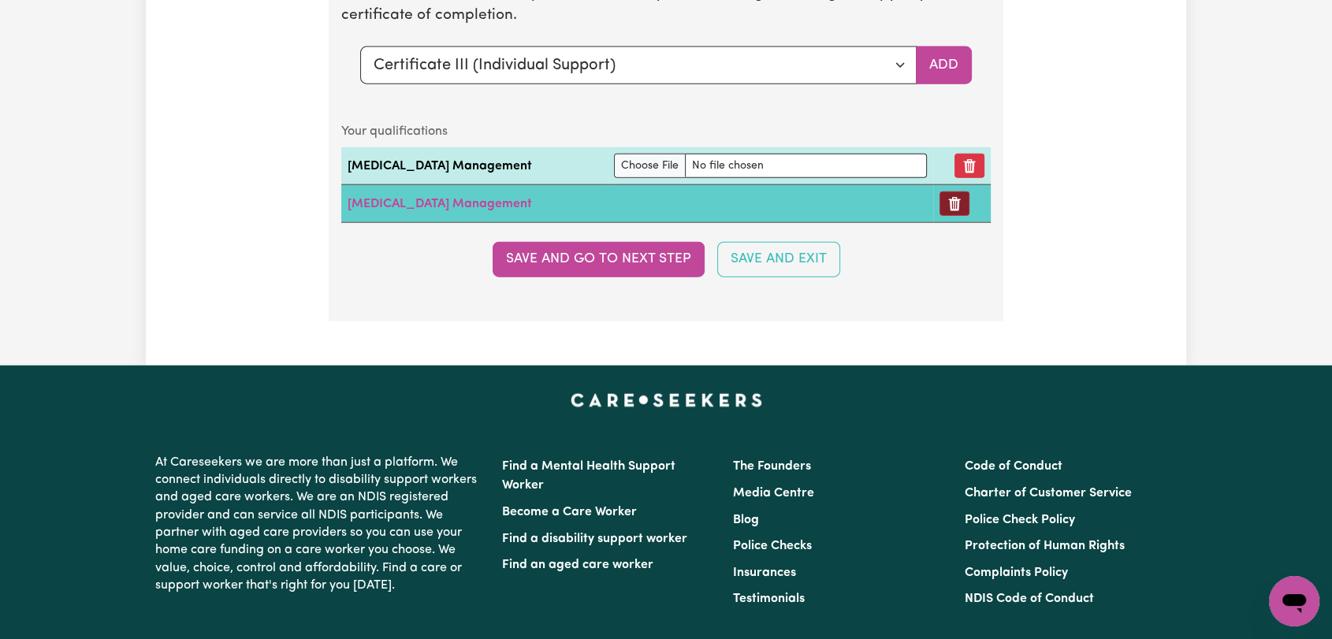
click at [947, 199] on icon "Remove certificate" at bounding box center [955, 204] width 16 height 16
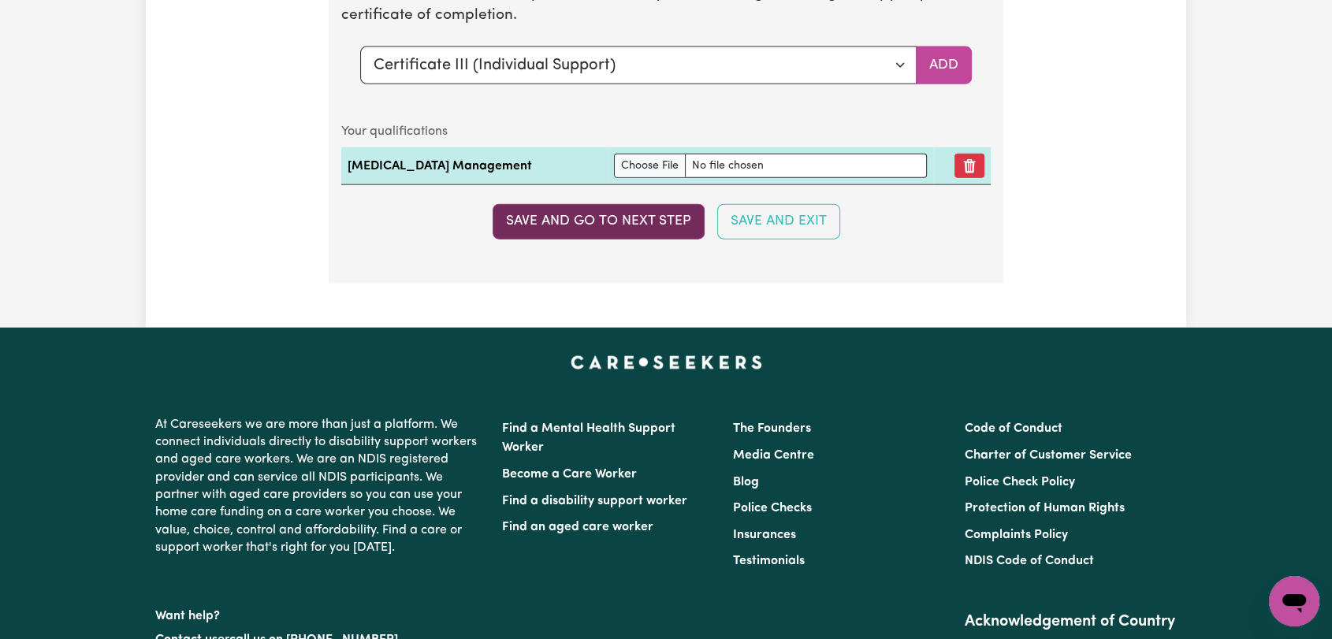
click at [637, 215] on button "Save and go to next step" at bounding box center [599, 221] width 212 height 35
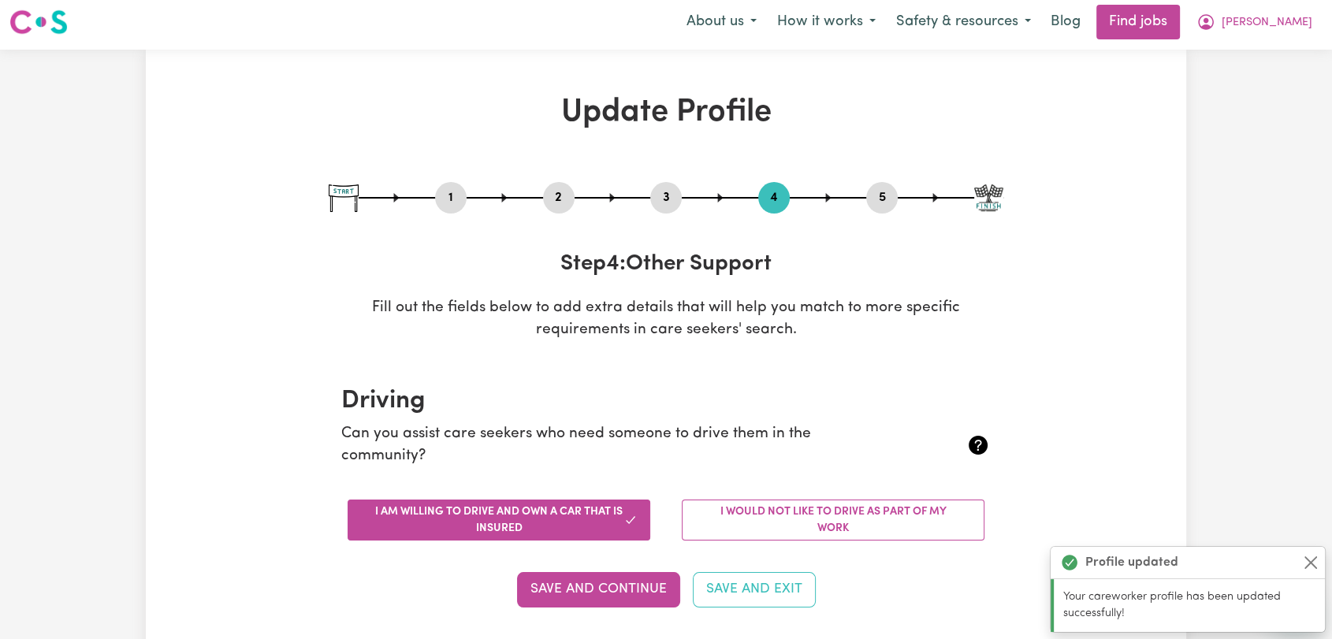
scroll to position [0, 0]
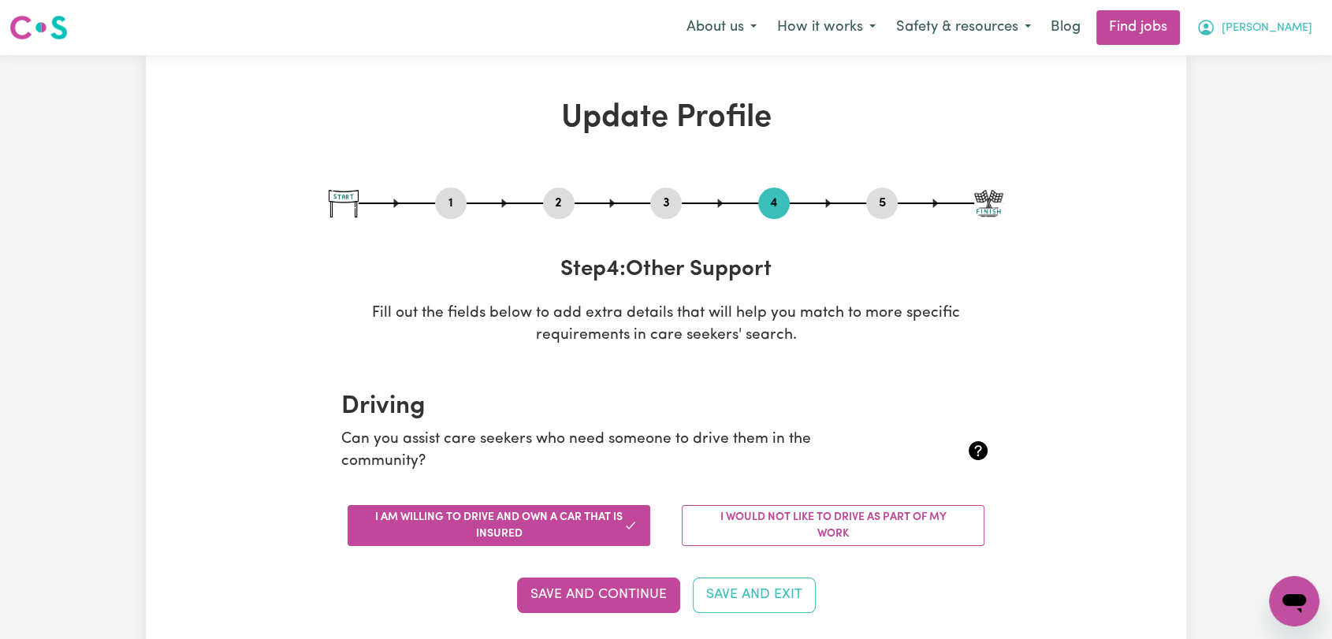
click at [1300, 23] on span "[PERSON_NAME]" at bounding box center [1267, 28] width 91 height 17
click at [1257, 126] on link "Logout" at bounding box center [1260, 121] width 125 height 30
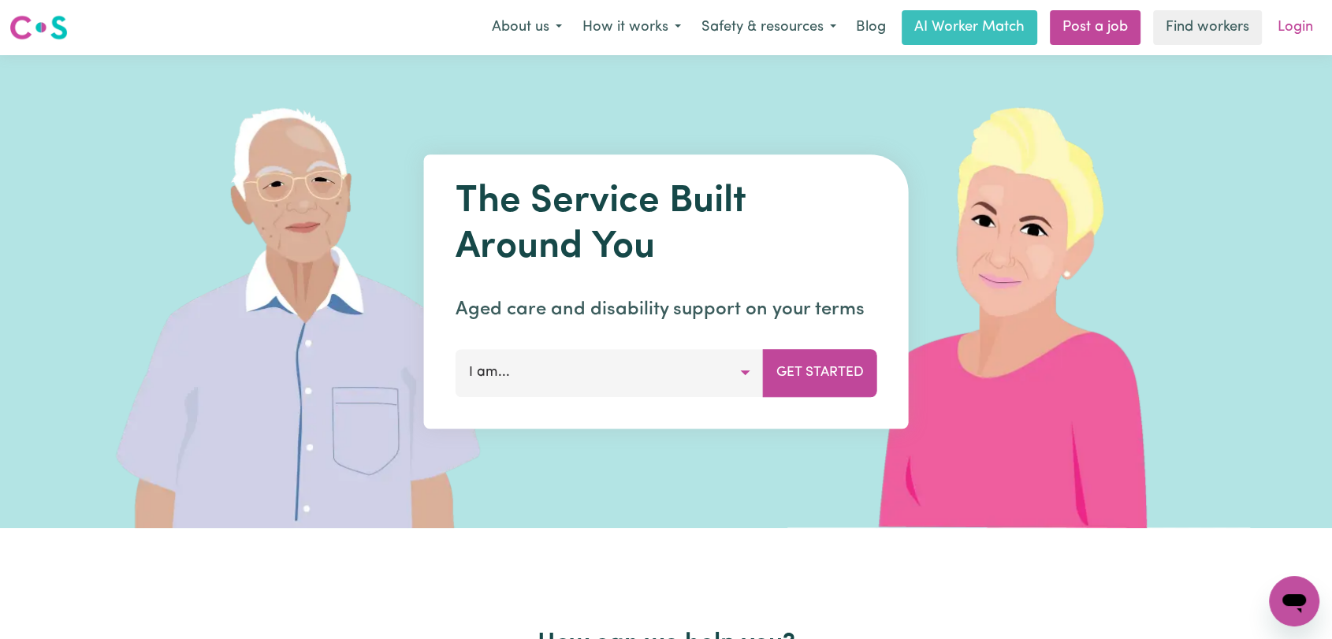
click at [1303, 21] on link "Login" at bounding box center [1296, 27] width 54 height 35
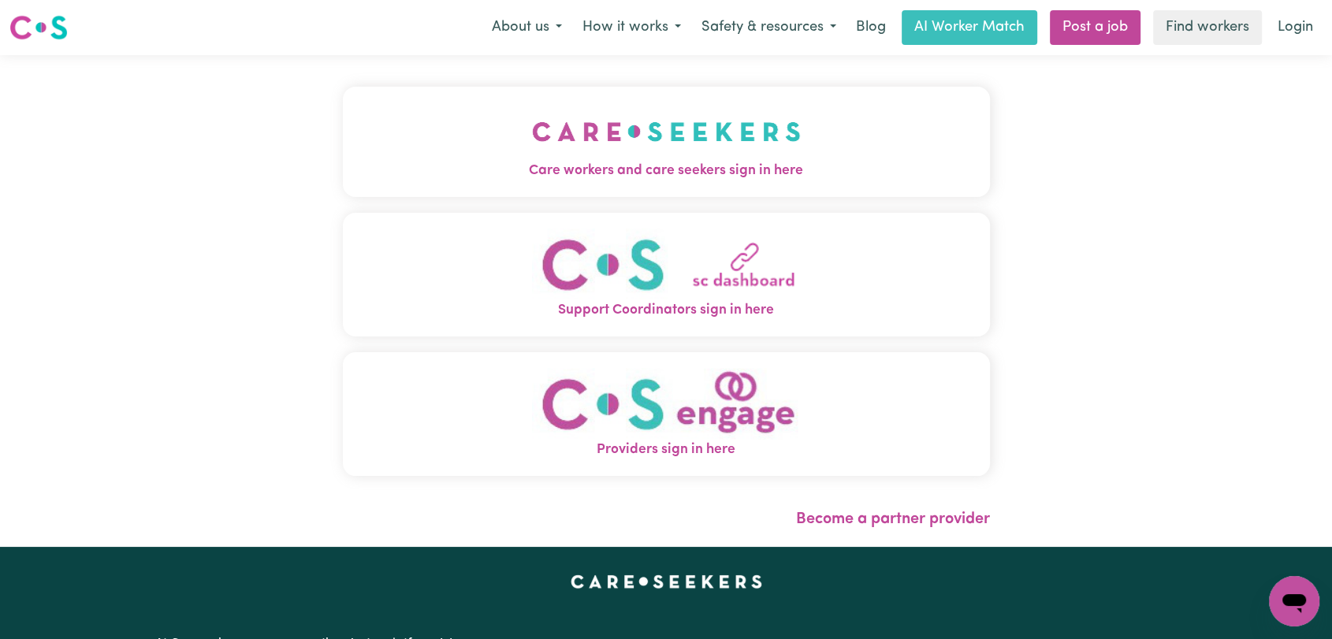
click at [736, 154] on img "Care workers and care seekers sign in here" at bounding box center [666, 131] width 269 height 58
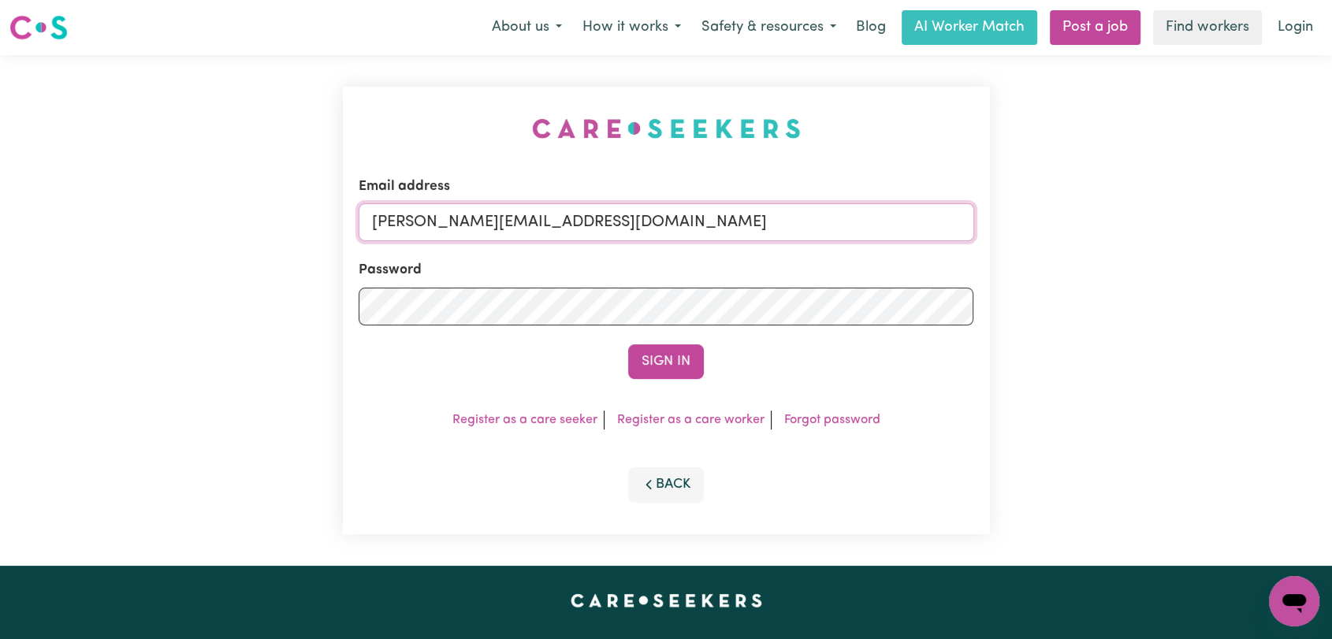
click at [781, 216] on input "[PERSON_NAME][EMAIL_ADDRESS][DOMAIN_NAME]" at bounding box center [667, 222] width 616 height 38
drag, startPoint x: 449, startPoint y: 222, endPoint x: 775, endPoint y: 219, distance: 325.6
click at [775, 219] on input "Superuser~[EMAIL_ADDRESS][DOMAIN_NAME]" at bounding box center [667, 222] width 616 height 38
drag, startPoint x: 775, startPoint y: 219, endPoint x: 743, endPoint y: 217, distance: 32.4
click at [775, 219] on input "Superuser~[EMAIL_ADDRESS][DOMAIN_NAME]" at bounding box center [667, 222] width 616 height 38
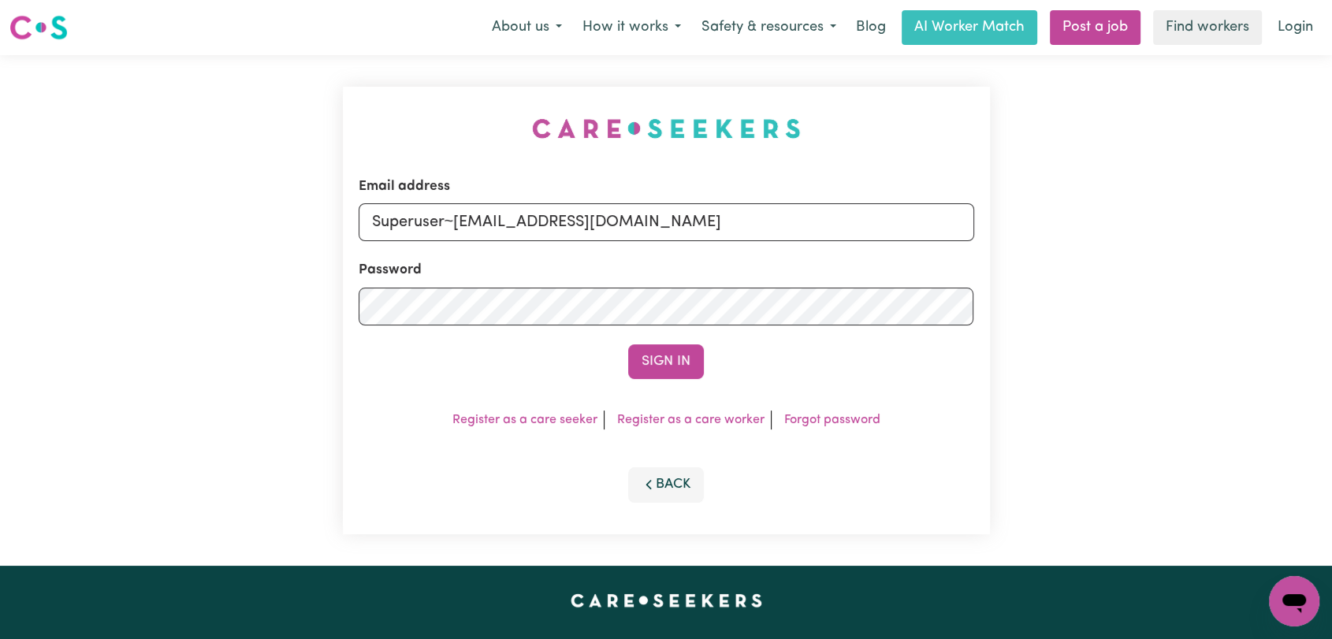
drag, startPoint x: 449, startPoint y: 218, endPoint x: 681, endPoint y: 241, distance: 233.0
click at [663, 242] on form "Email address Superuser~[EMAIL_ADDRESS][DOMAIN_NAME] Password Sign In" at bounding box center [667, 278] width 616 height 203
click at [692, 238] on input "Superuser~[EMAIL_ADDRESS][DOMAIN_NAME]" at bounding box center [667, 222] width 616 height 38
drag, startPoint x: 451, startPoint y: 222, endPoint x: 726, endPoint y: 266, distance: 278.5
click at [726, 266] on form "Email address Superuser~[EMAIL_ADDRESS][DOMAIN_NAME] Password Sign In" at bounding box center [667, 278] width 616 height 203
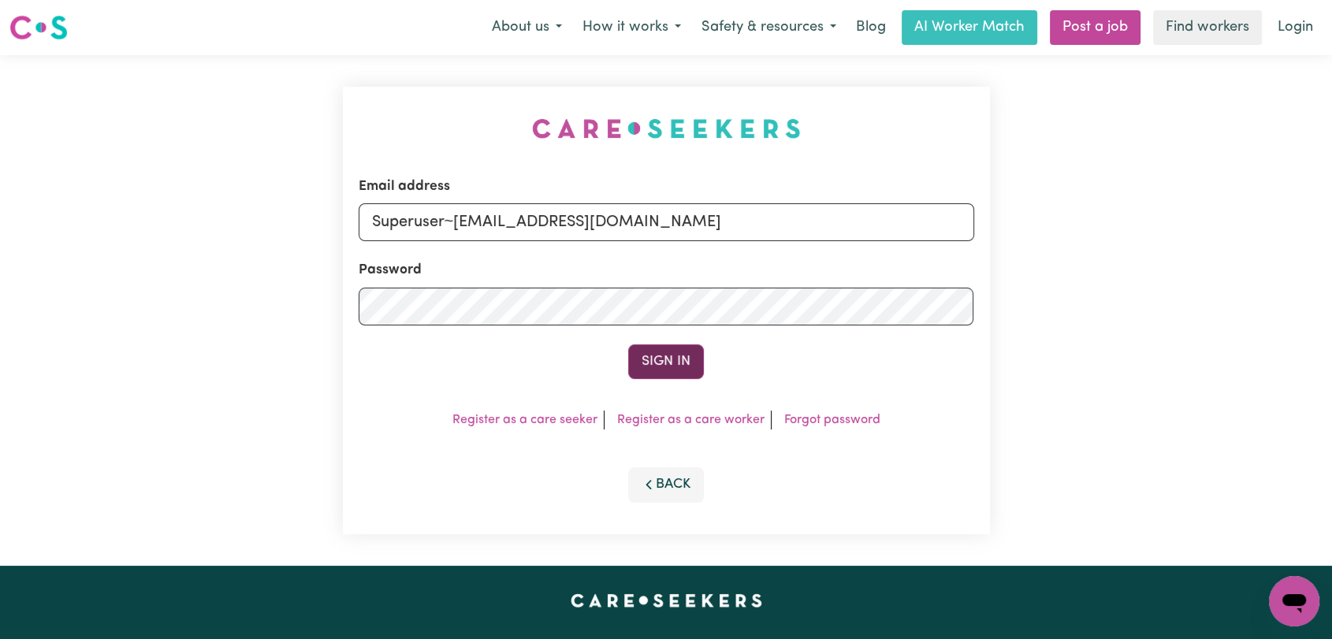
type input "Superuser~[EMAIL_ADDRESS][DOMAIN_NAME]"
click at [659, 356] on button "Sign In" at bounding box center [666, 362] width 76 height 35
